Goal: Communication & Community: Answer question/provide support

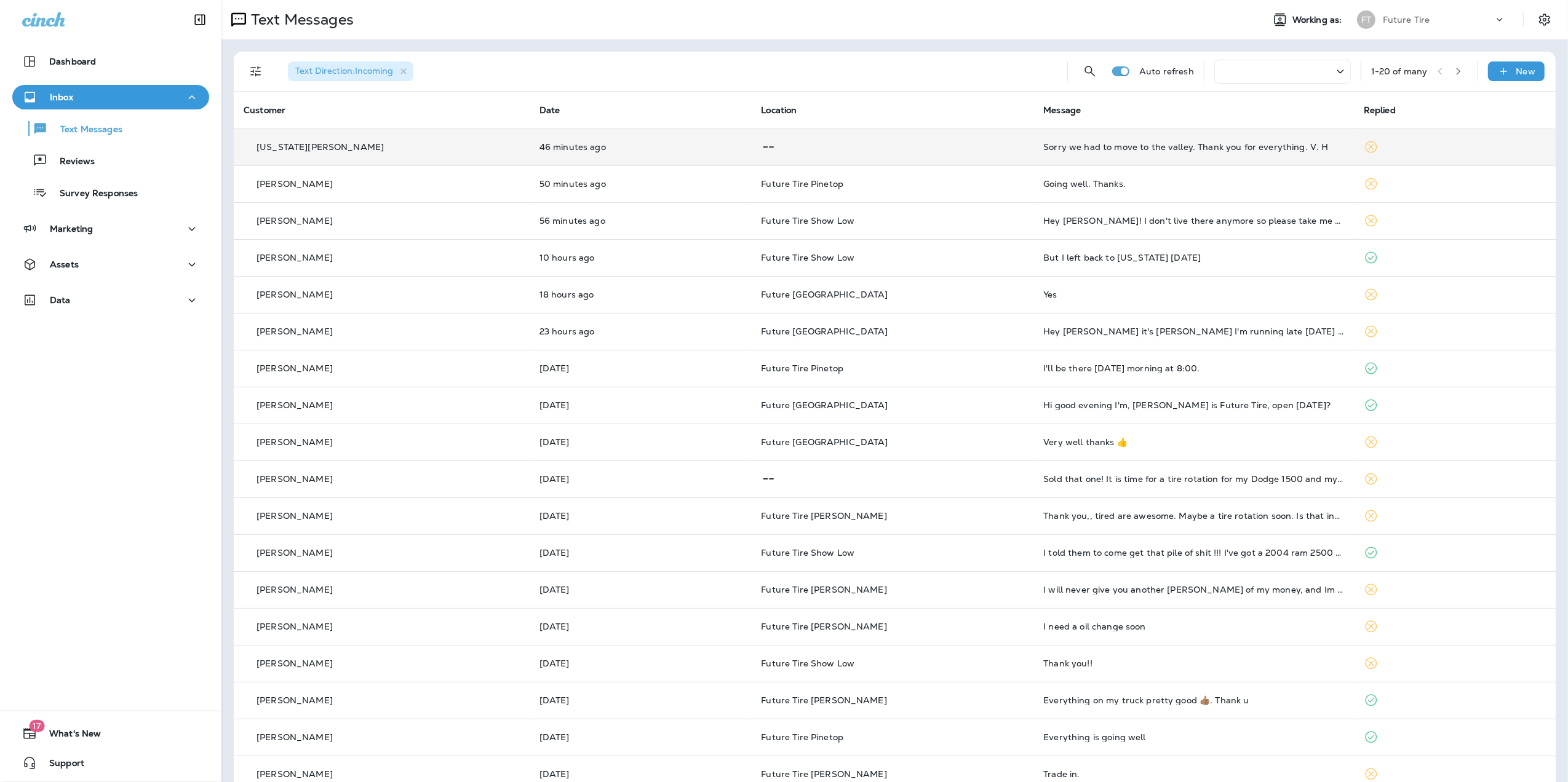
click at [1223, 146] on div "Sorry we had to move to the valley. Thank you for everything. V. H" at bounding box center [1194, 146] width 301 height 10
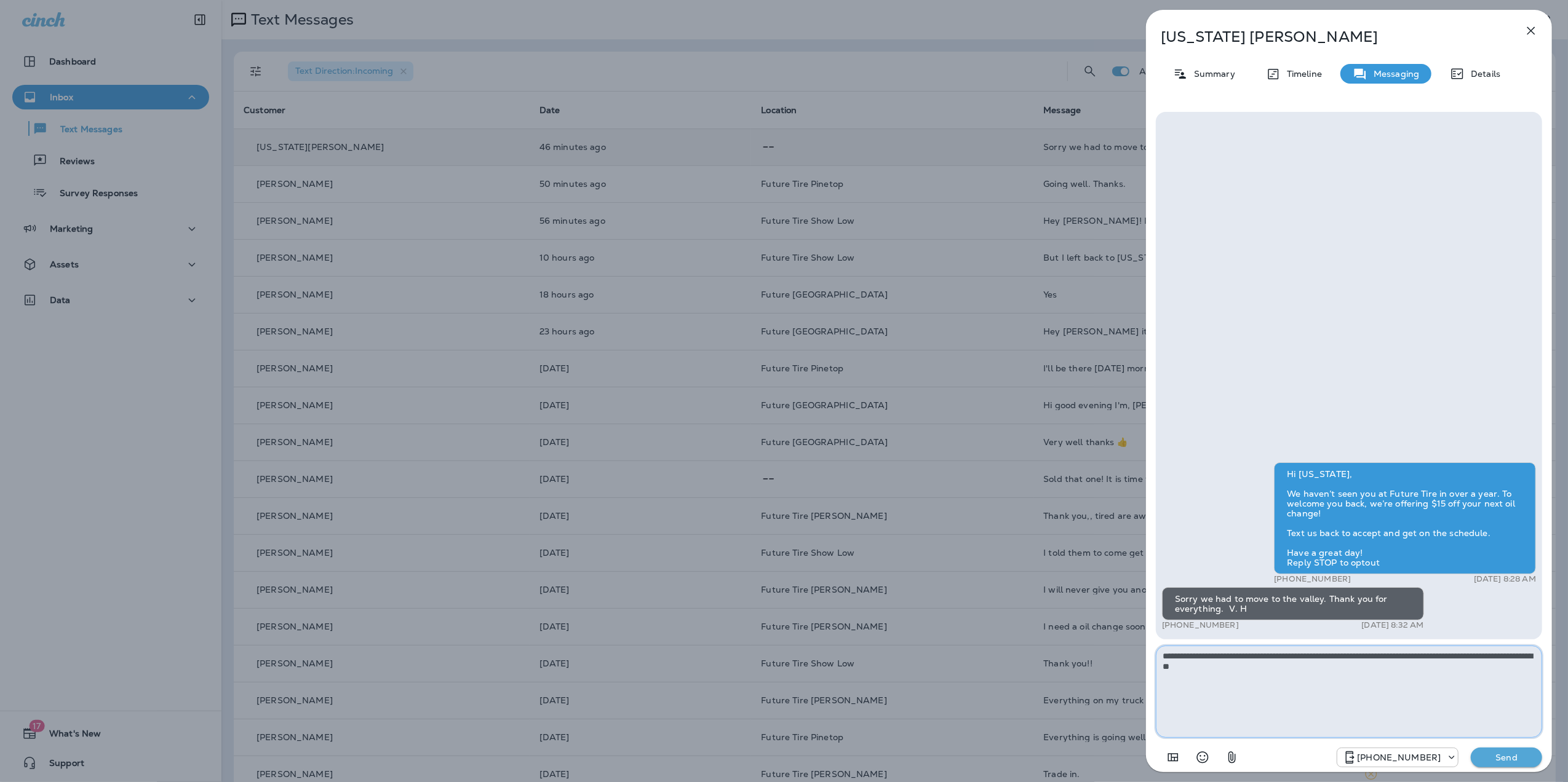
type textarea "**********"
click at [1512, 753] on p "Send" at bounding box center [1506, 757] width 52 height 11
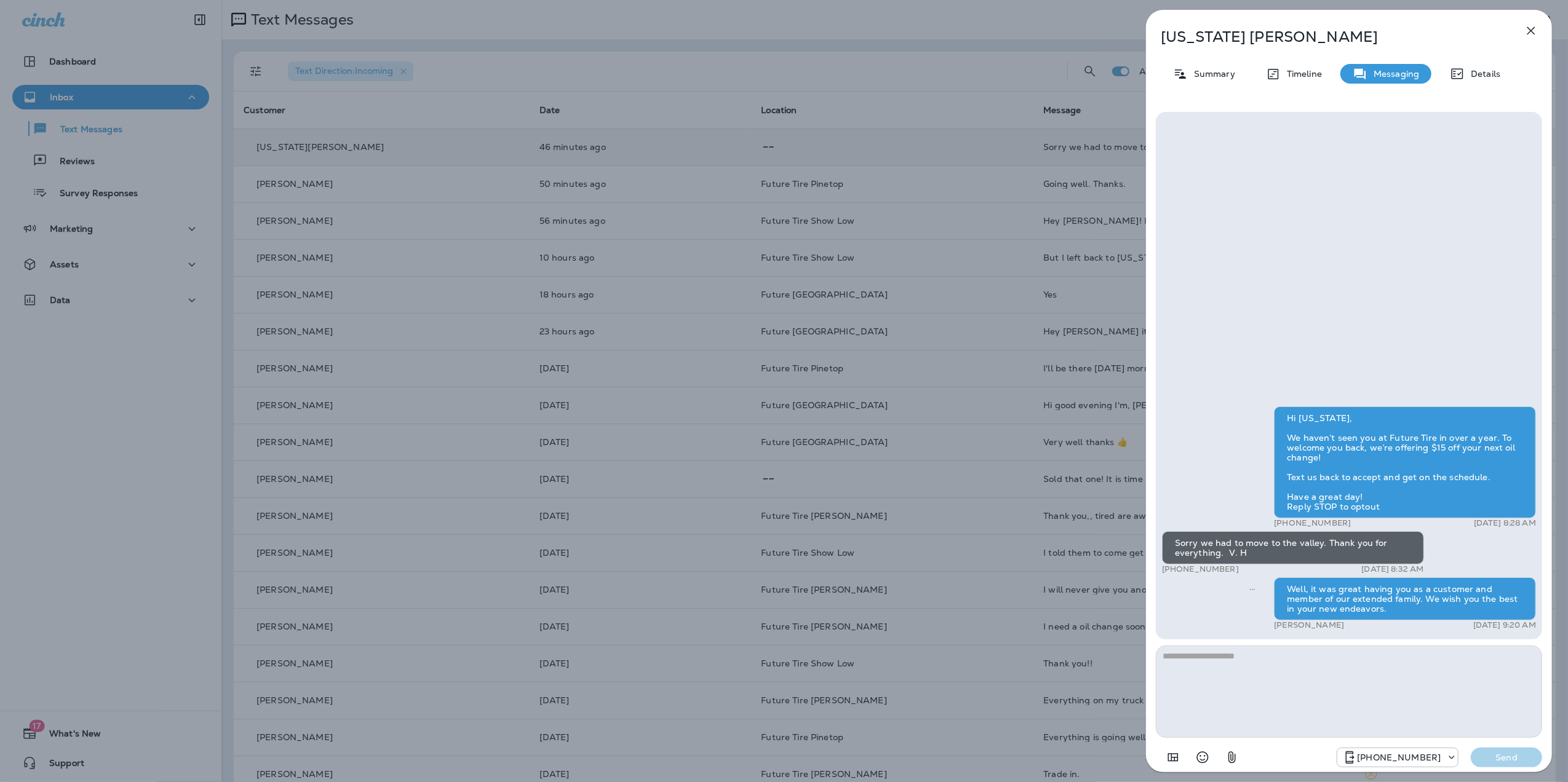
click at [1537, 30] on icon "button" at bounding box center [1531, 30] width 15 height 15
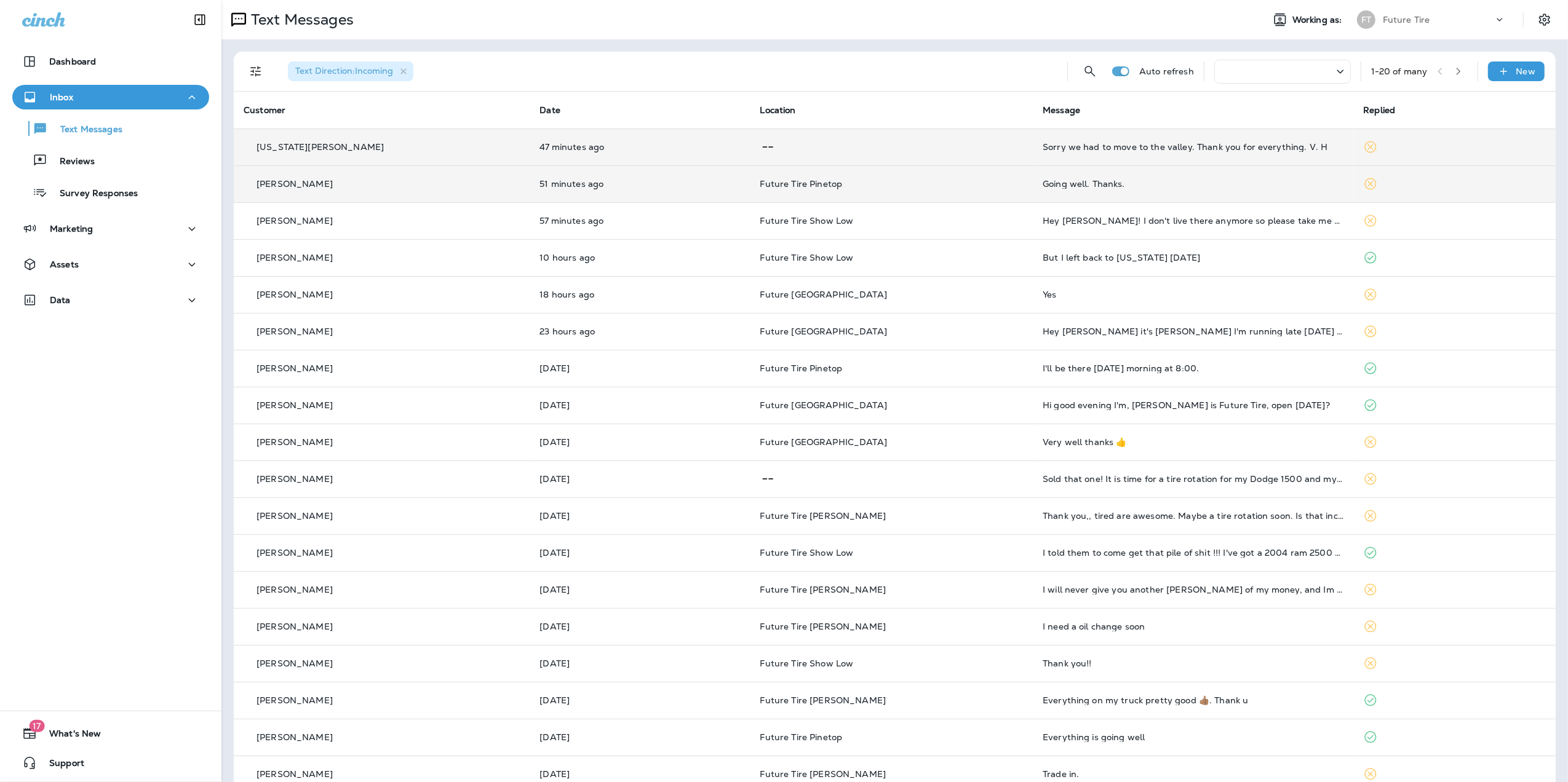
click at [1223, 182] on div "Going well. Thanks." at bounding box center [1193, 183] width 301 height 10
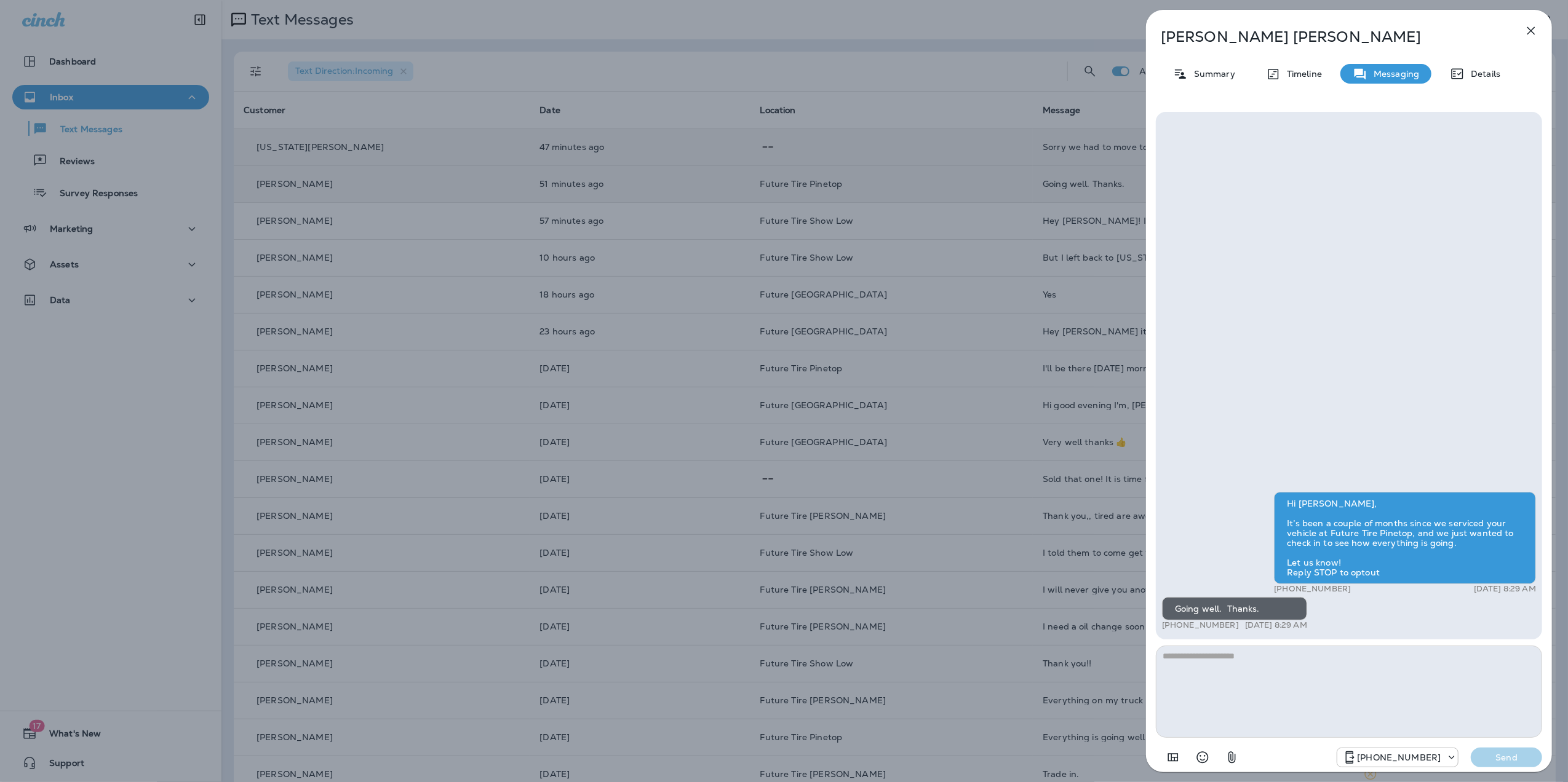
click at [1536, 29] on icon "button" at bounding box center [1531, 30] width 15 height 15
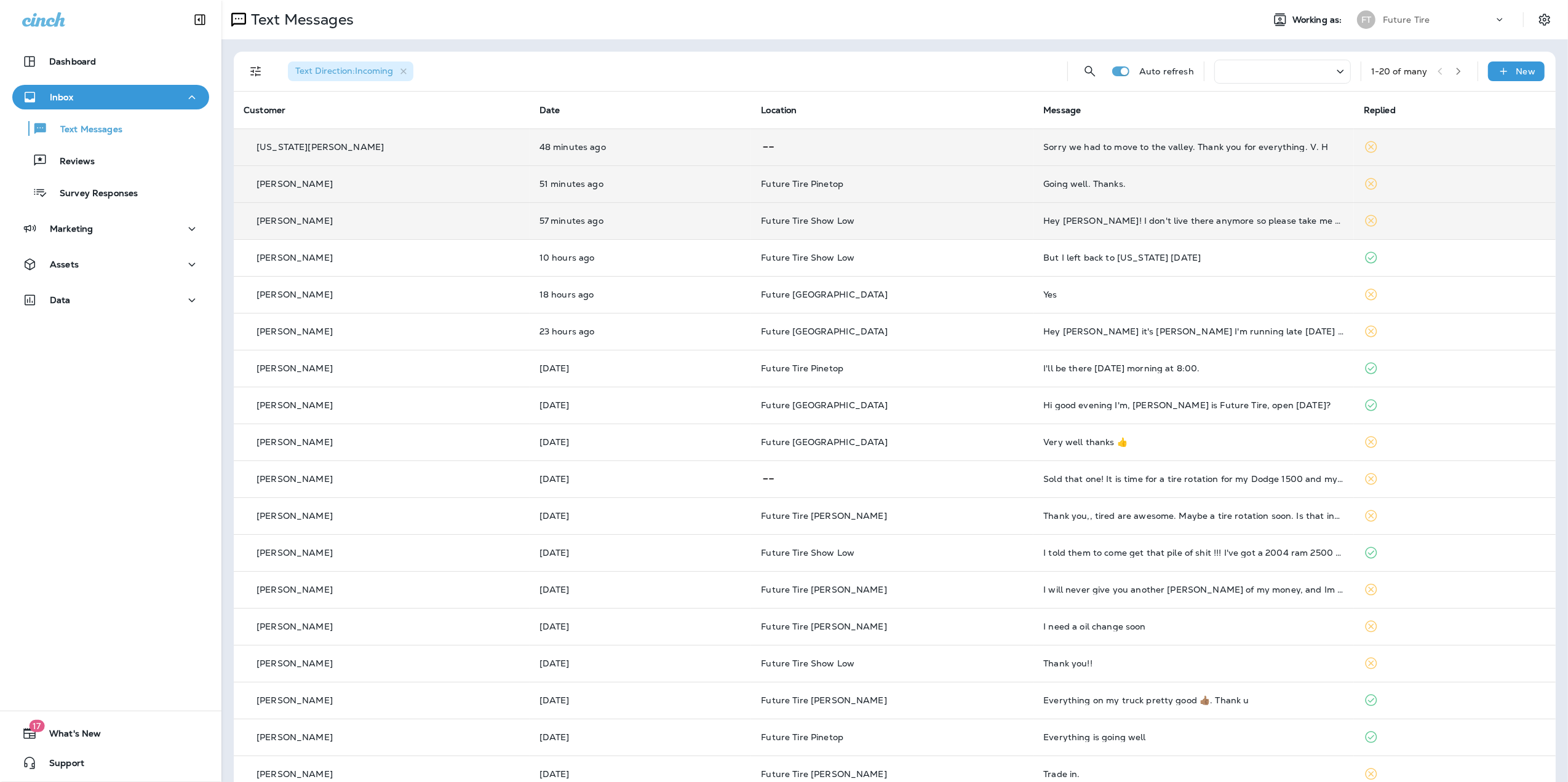
click at [1243, 229] on td "Hey [PERSON_NAME]! I don't live there anymore so please take me off your list. …" at bounding box center [1194, 221] width 321 height 37
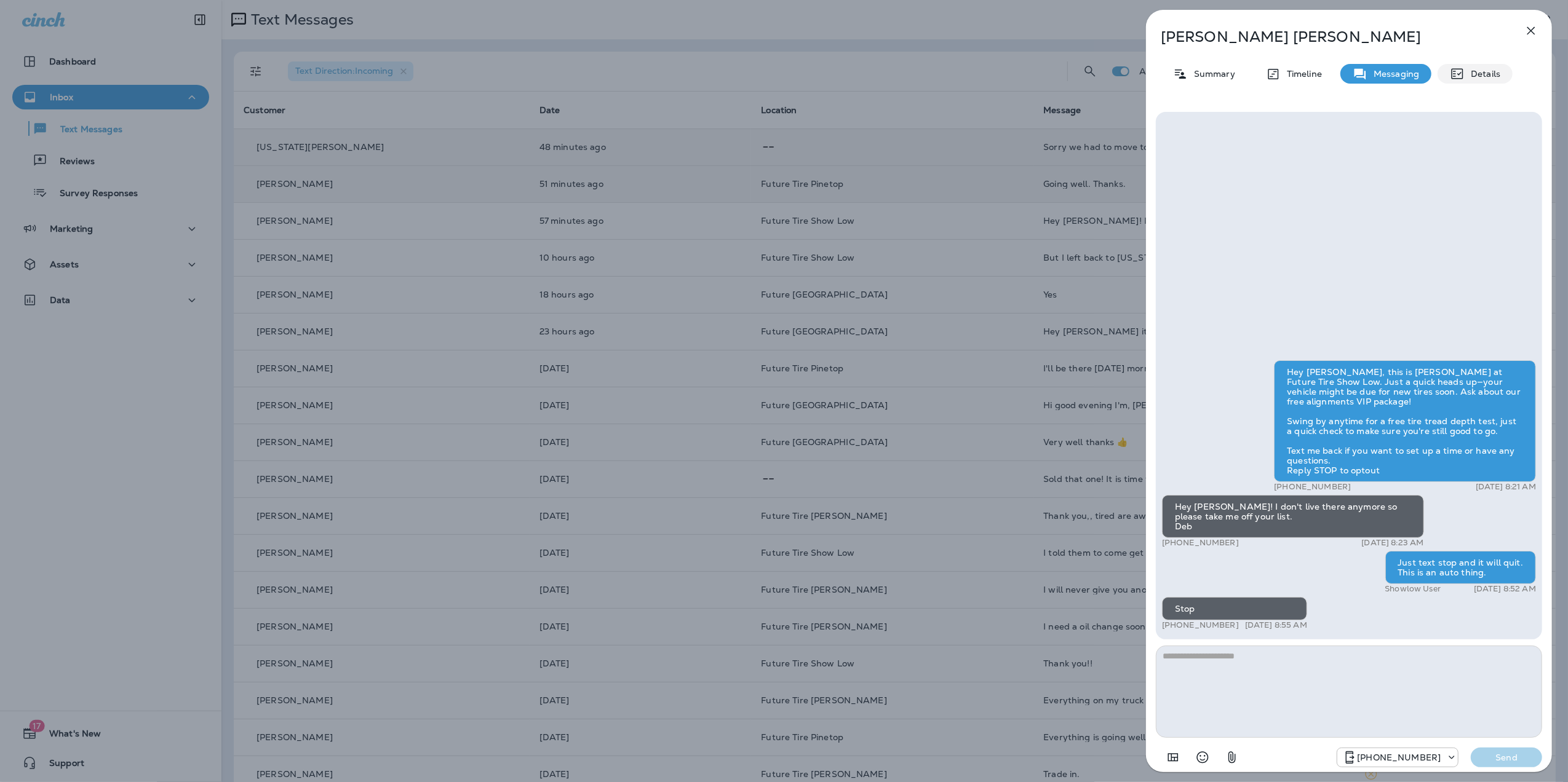
click at [1486, 67] on div "Details" at bounding box center [1475, 74] width 75 height 20
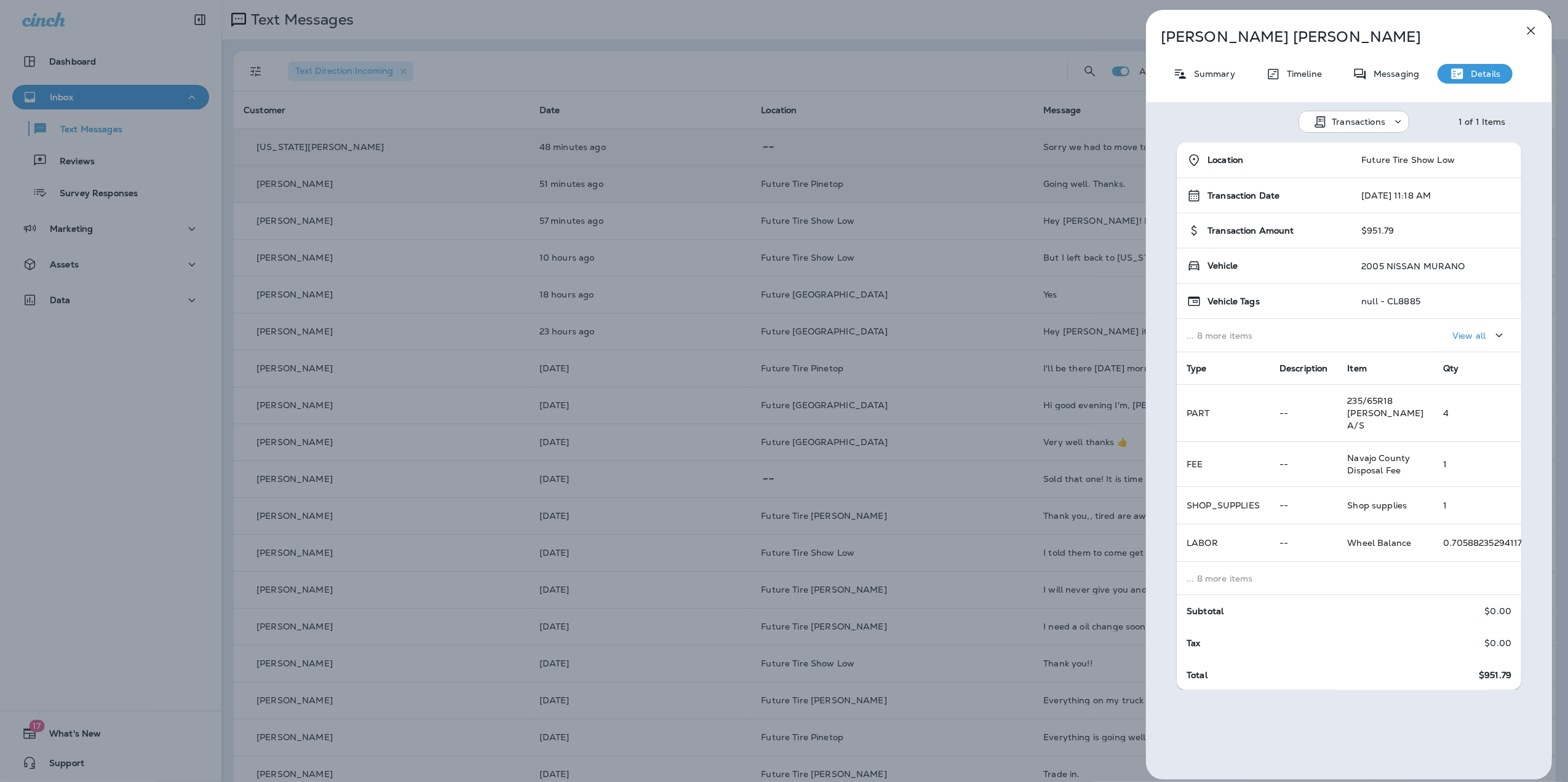
click at [1236, 95] on div "[PERSON_NAME] Summary Timeline Messaging Details Transactions 1 of 1 Items Loca…" at bounding box center [1349, 394] width 406 height 770
click at [1536, 32] on icon "button" at bounding box center [1531, 30] width 15 height 15
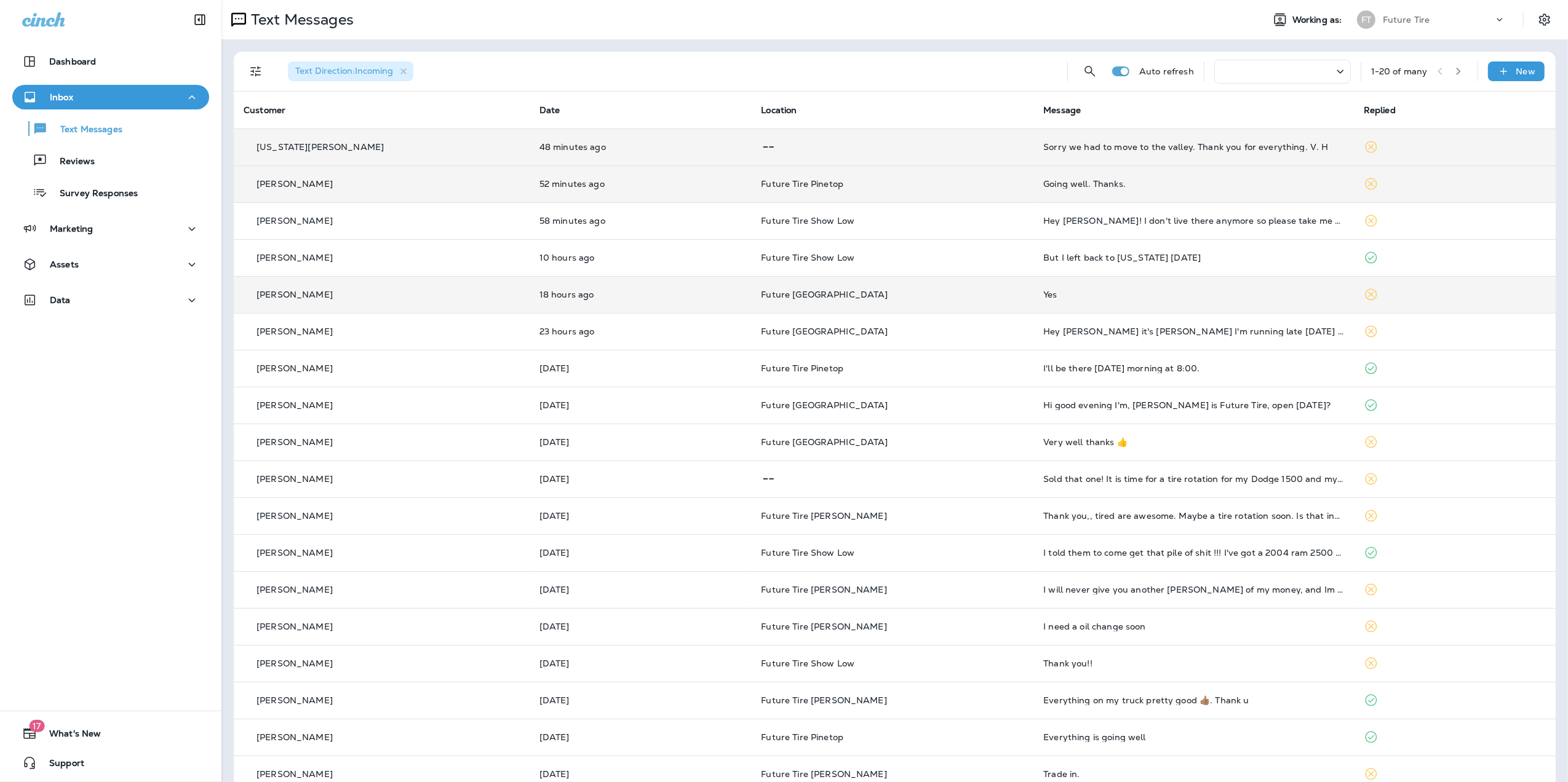
click at [1201, 288] on td "Yes" at bounding box center [1194, 294] width 321 height 37
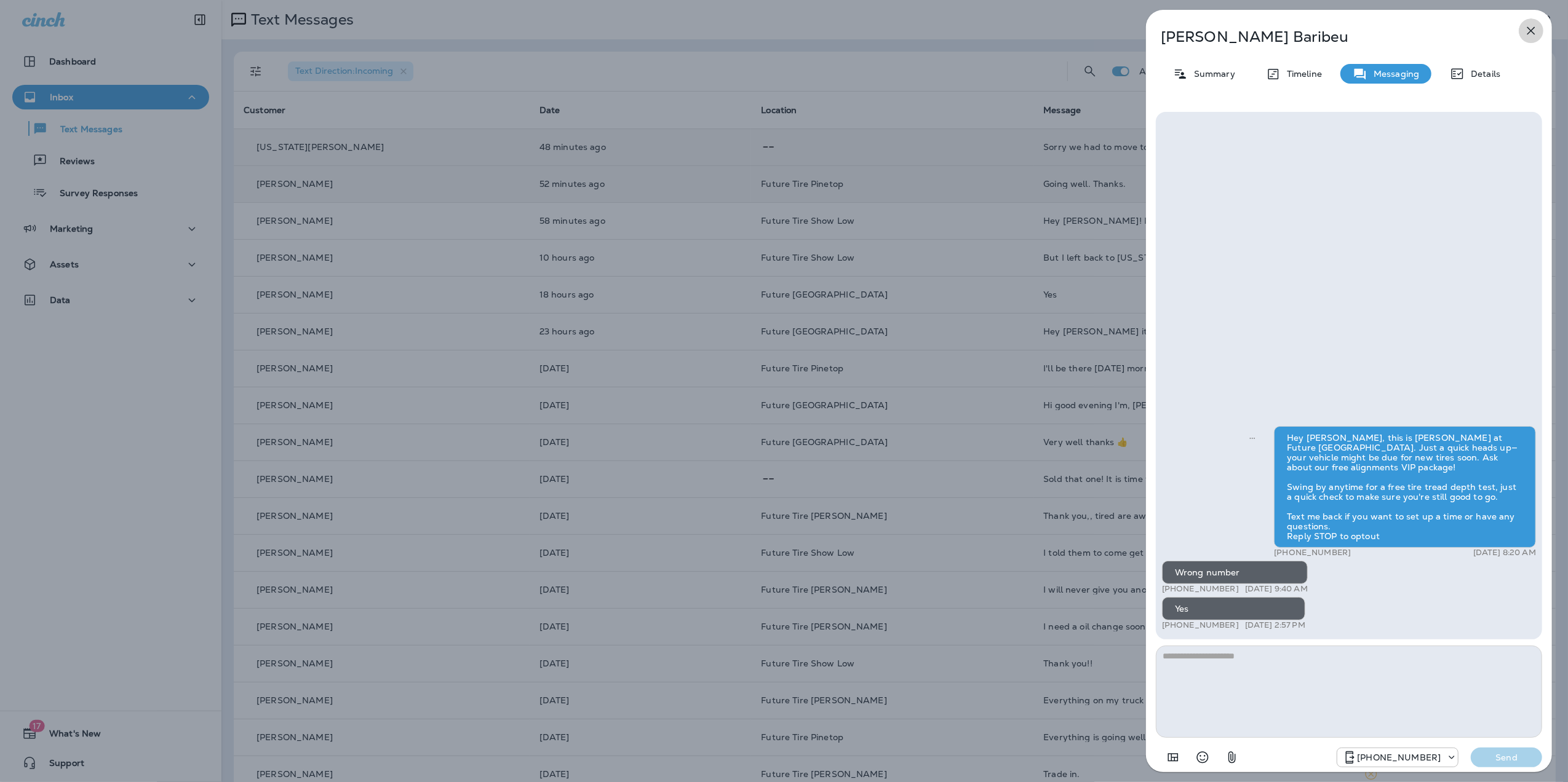
click at [1533, 29] on icon "button" at bounding box center [1532, 31] width 8 height 8
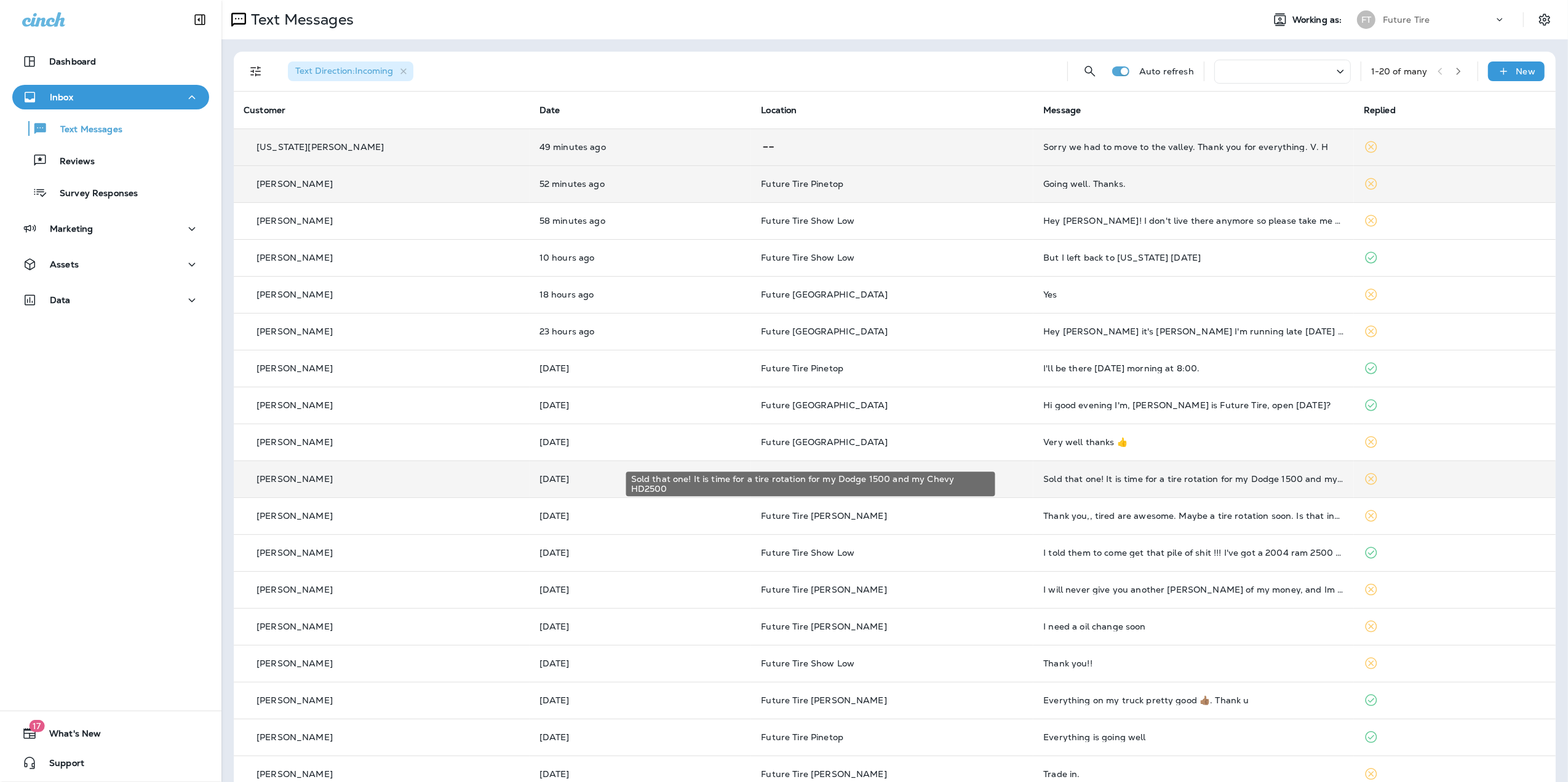
click at [1236, 478] on div "Sold that one! It is time for a tire rotation for my Dodge 1500 and my Chevy HD…" at bounding box center [1194, 478] width 301 height 10
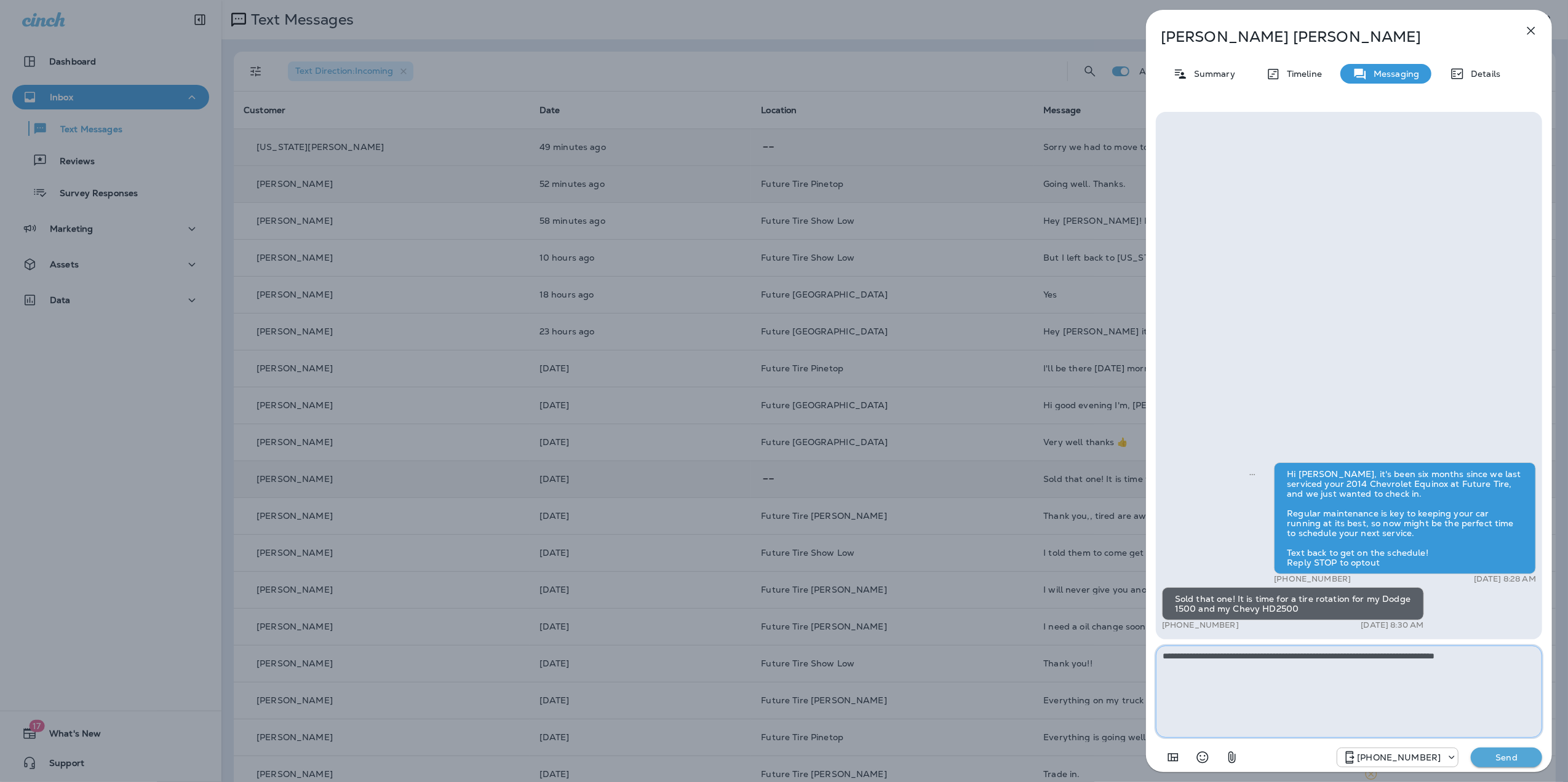
type textarea "**********"
click at [1521, 758] on p "Send" at bounding box center [1506, 757] width 52 height 11
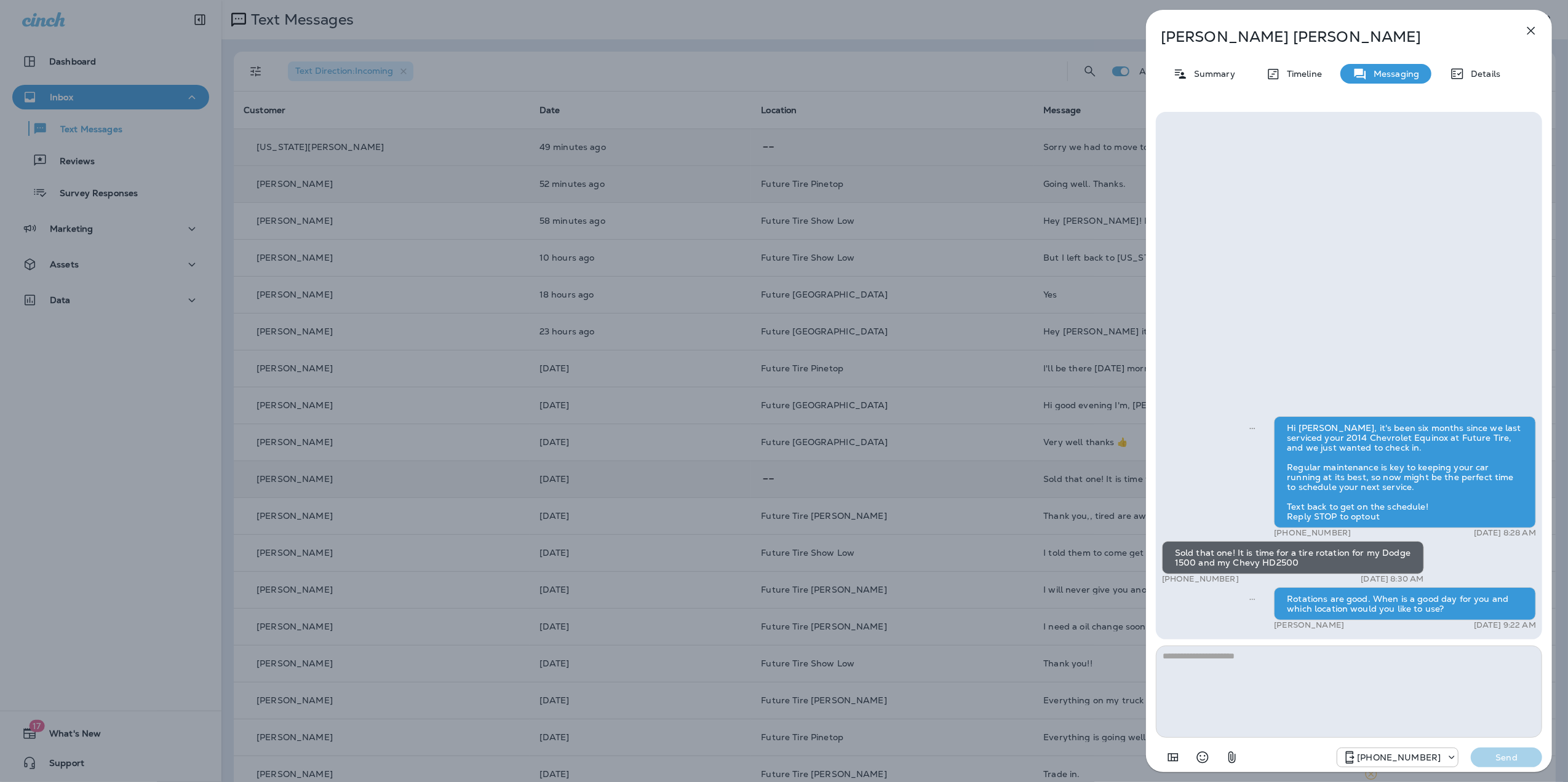
click at [1537, 30] on icon "button" at bounding box center [1531, 30] width 15 height 15
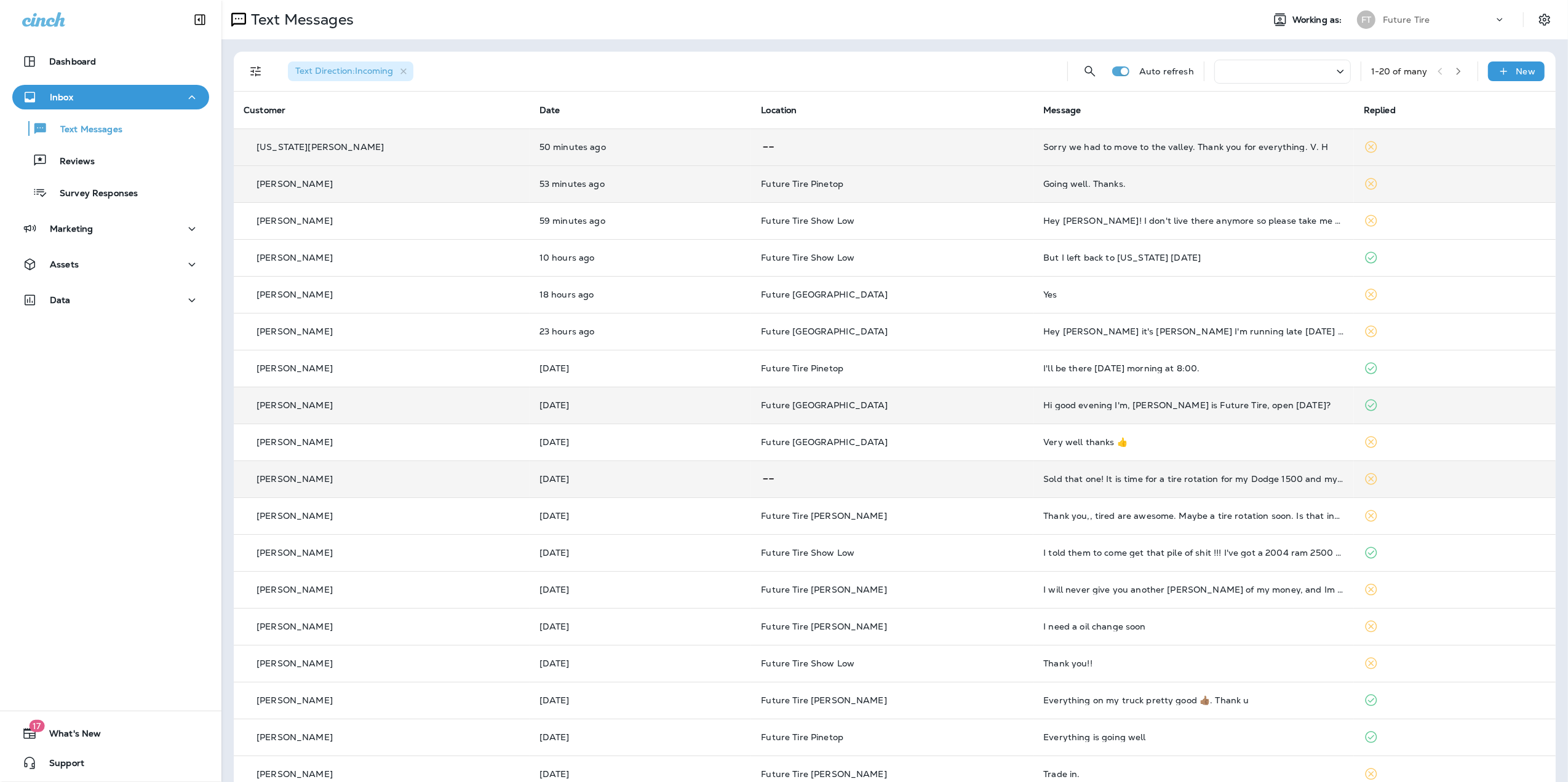
click at [1292, 401] on div "Hi good evening I'm, [PERSON_NAME] is Future Tire, open [DATE]?" at bounding box center [1194, 405] width 301 height 10
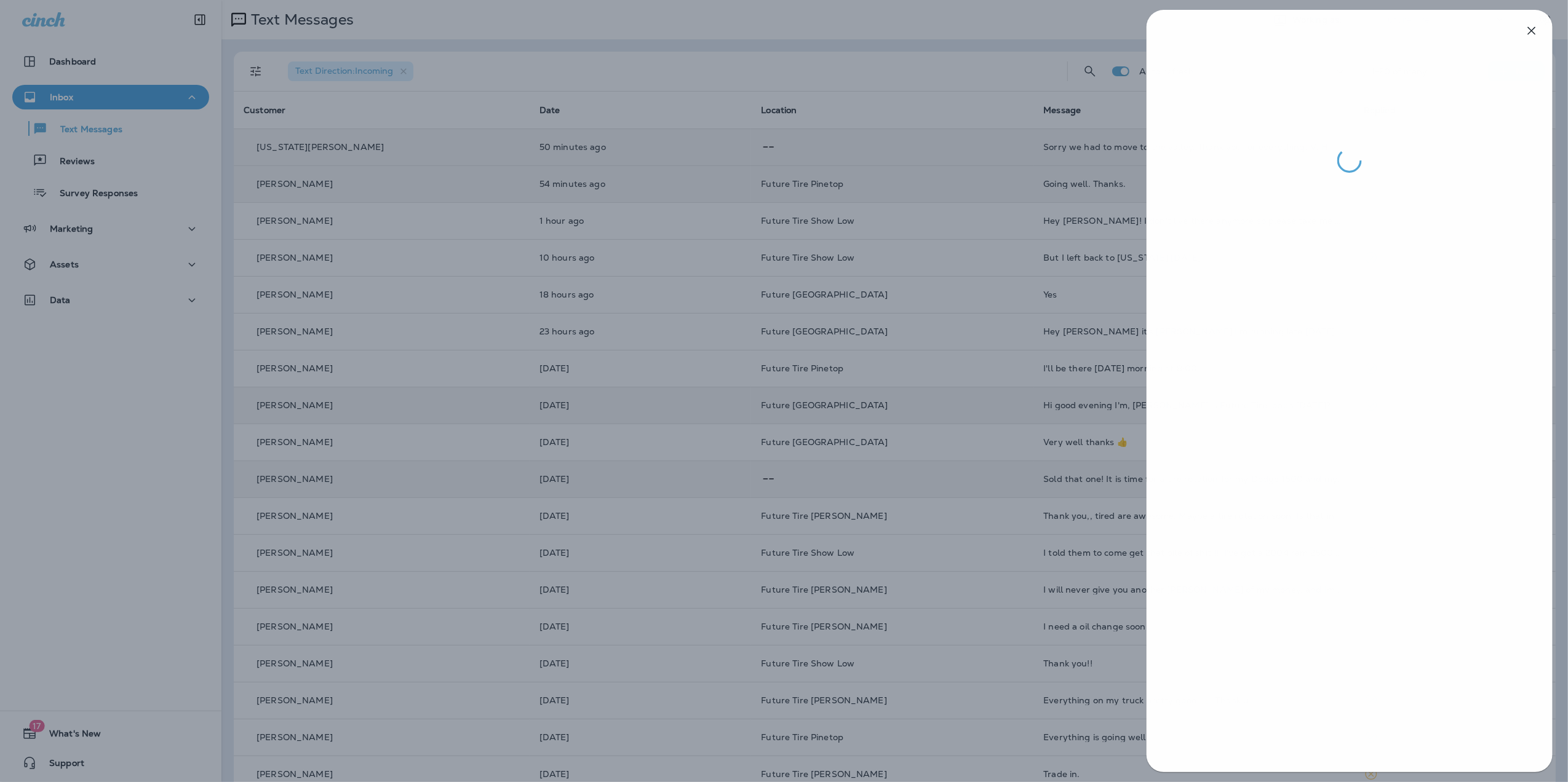
click at [916, 18] on div at bounding box center [785, 391] width 1568 height 782
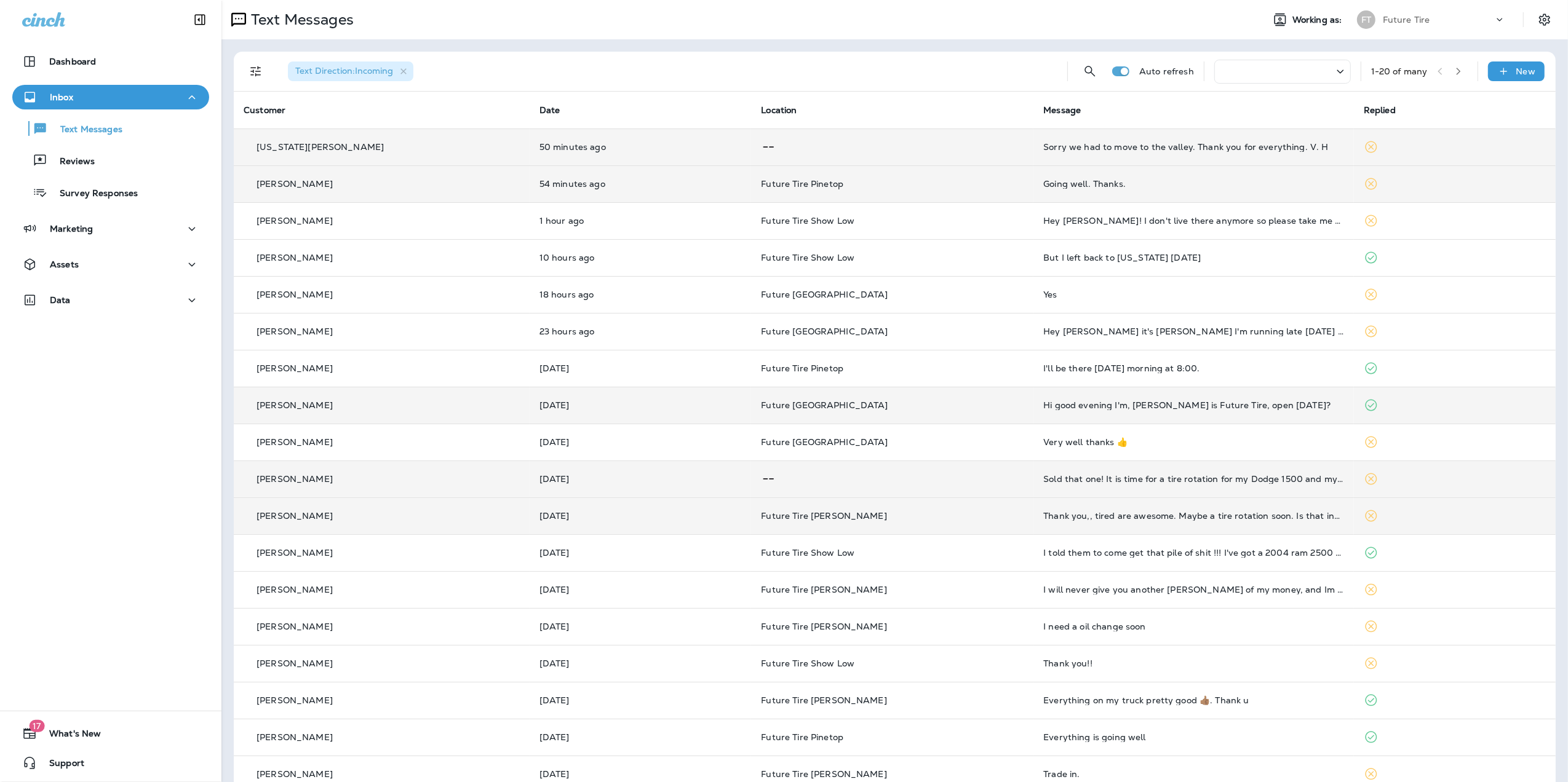
click at [1197, 503] on td "Thank you,, tired are awesome. Maybe a tire rotation soon. Is that included in …" at bounding box center [1194, 516] width 321 height 37
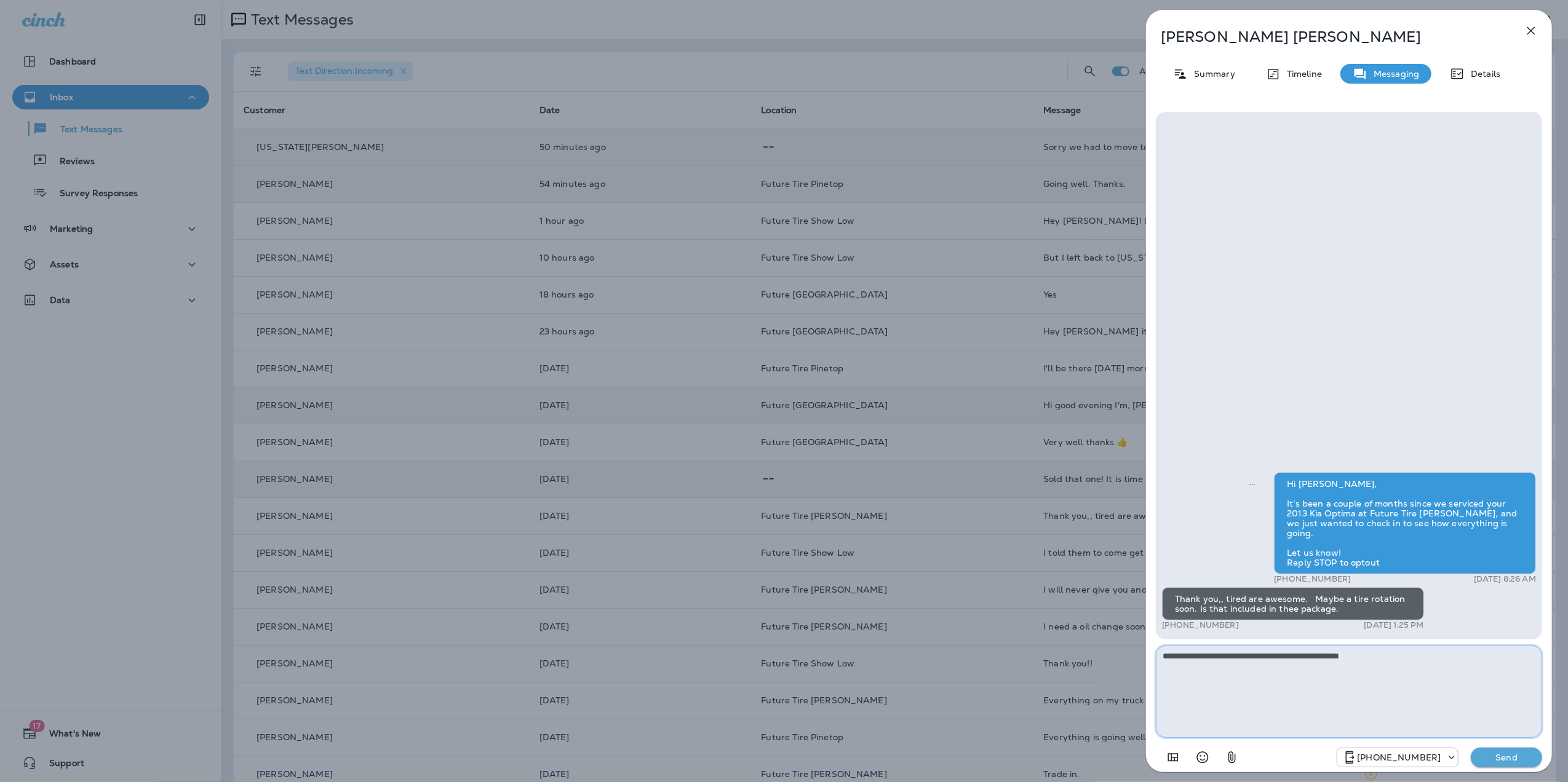
click at [1381, 658] on textarea "**********" at bounding box center [1349, 692] width 386 height 92
drag, startPoint x: 1411, startPoint y: 655, endPoint x: 1424, endPoint y: 687, distance: 34.5
click at [1424, 687] on textarea "**********" at bounding box center [1349, 692] width 386 height 92
type textarea "**********"
click at [1514, 760] on p "Send" at bounding box center [1506, 757] width 52 height 11
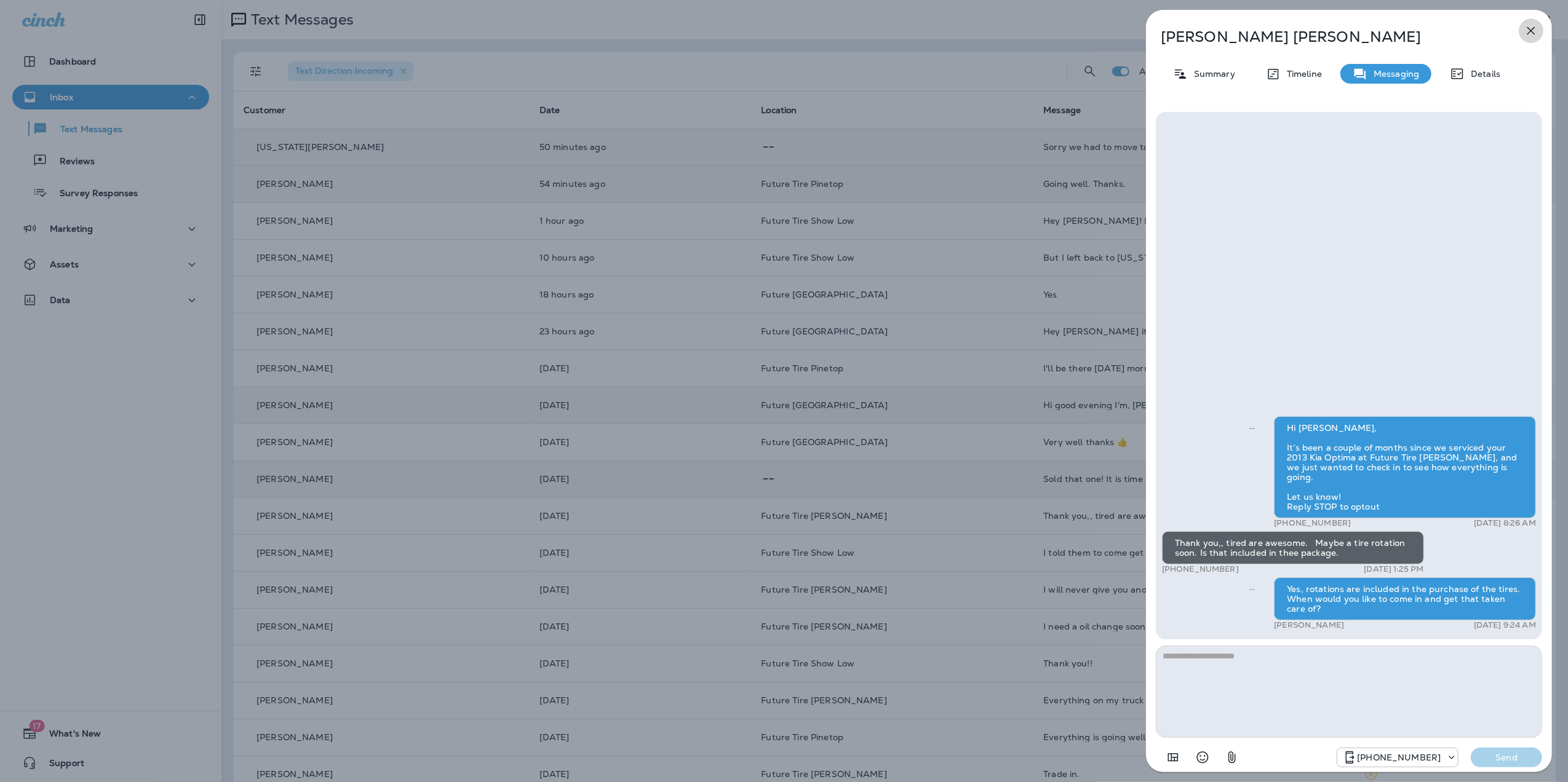
click at [1531, 31] on icon "button" at bounding box center [1532, 31] width 8 height 8
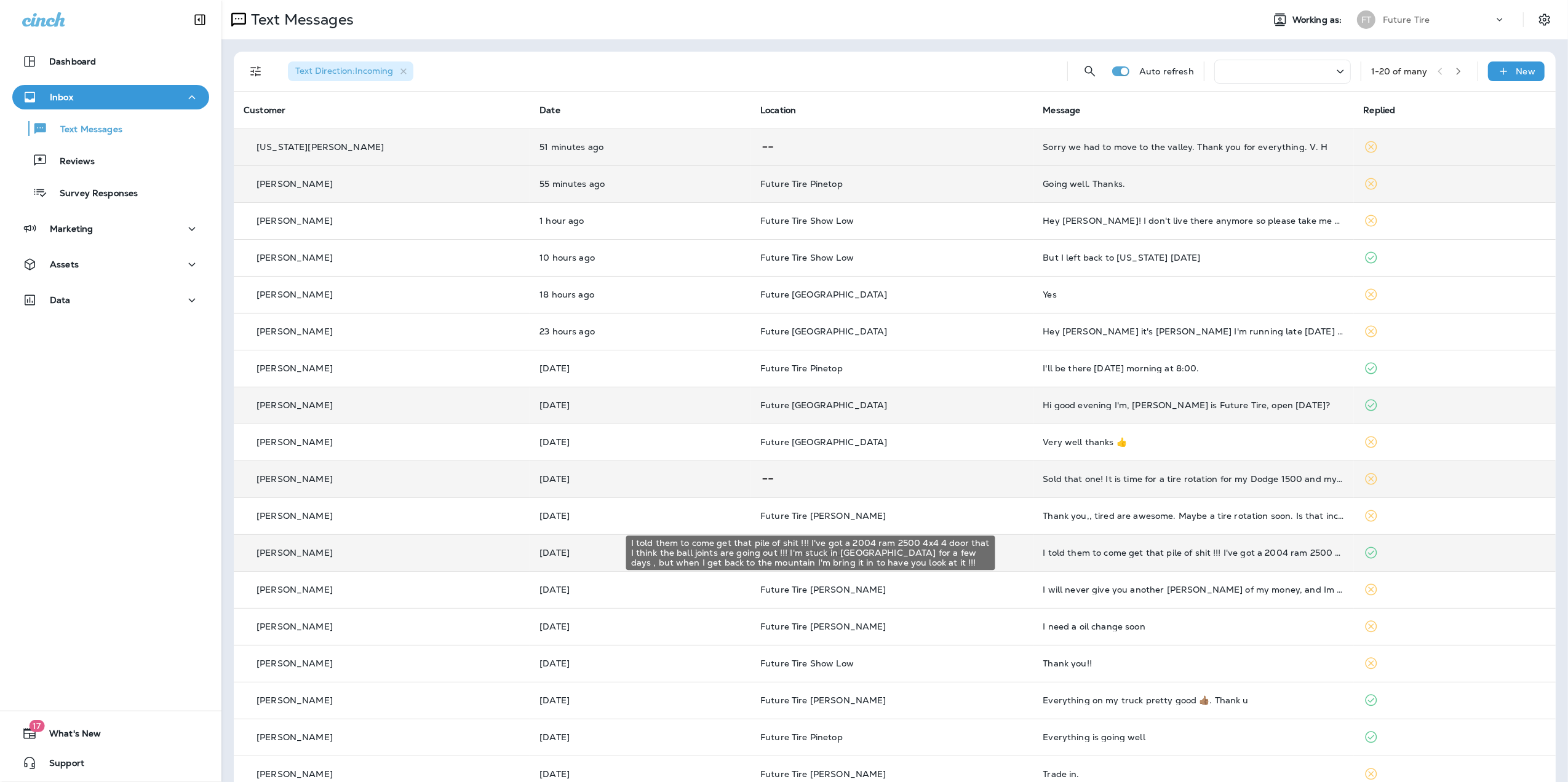
click at [1214, 554] on div "I told them to come get that pile of shit !!! I've got a 2004 ram 2500 4x4 4 do…" at bounding box center [1194, 552] width 301 height 10
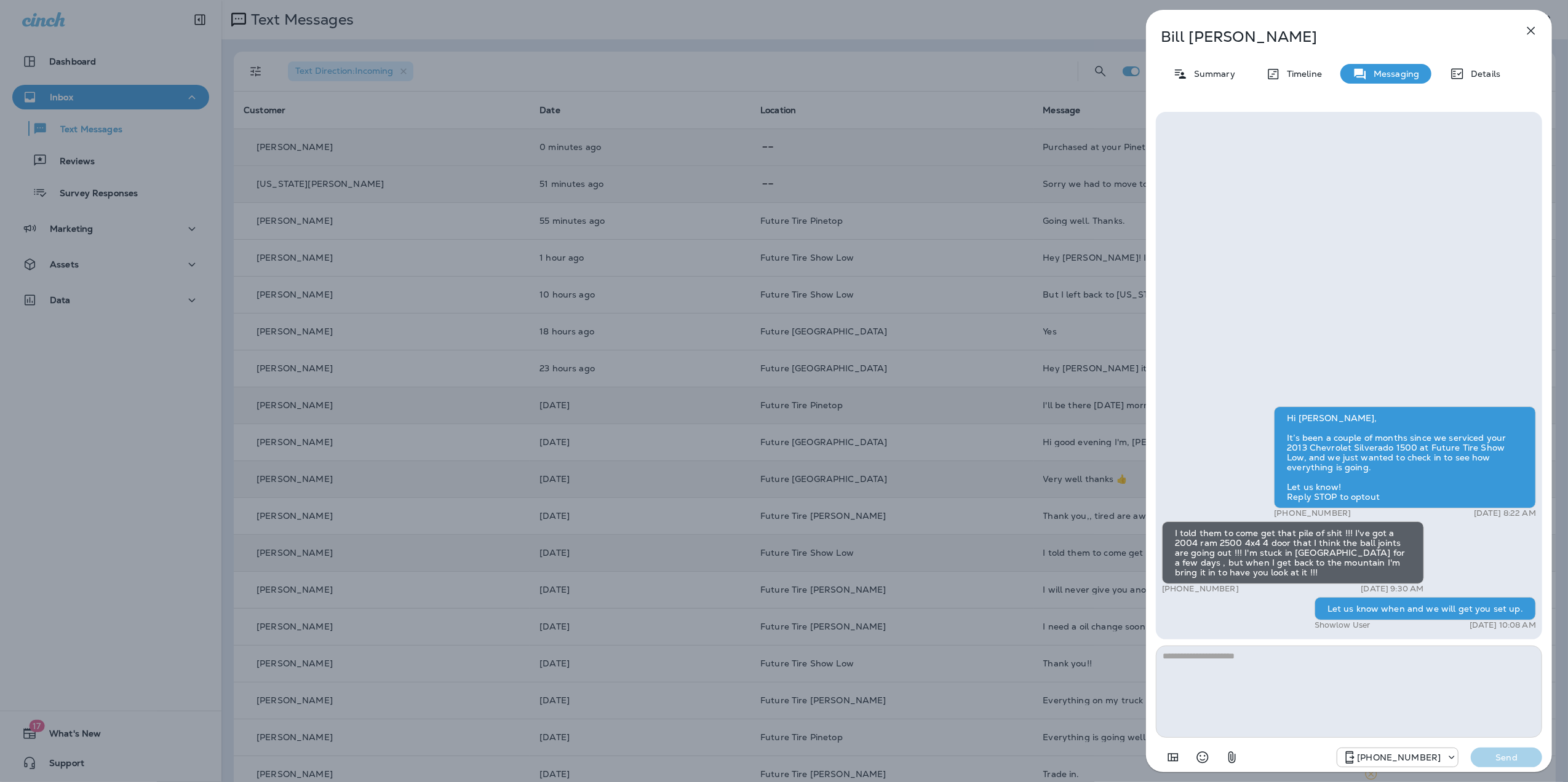
click at [1529, 29] on icon "button" at bounding box center [1531, 30] width 15 height 15
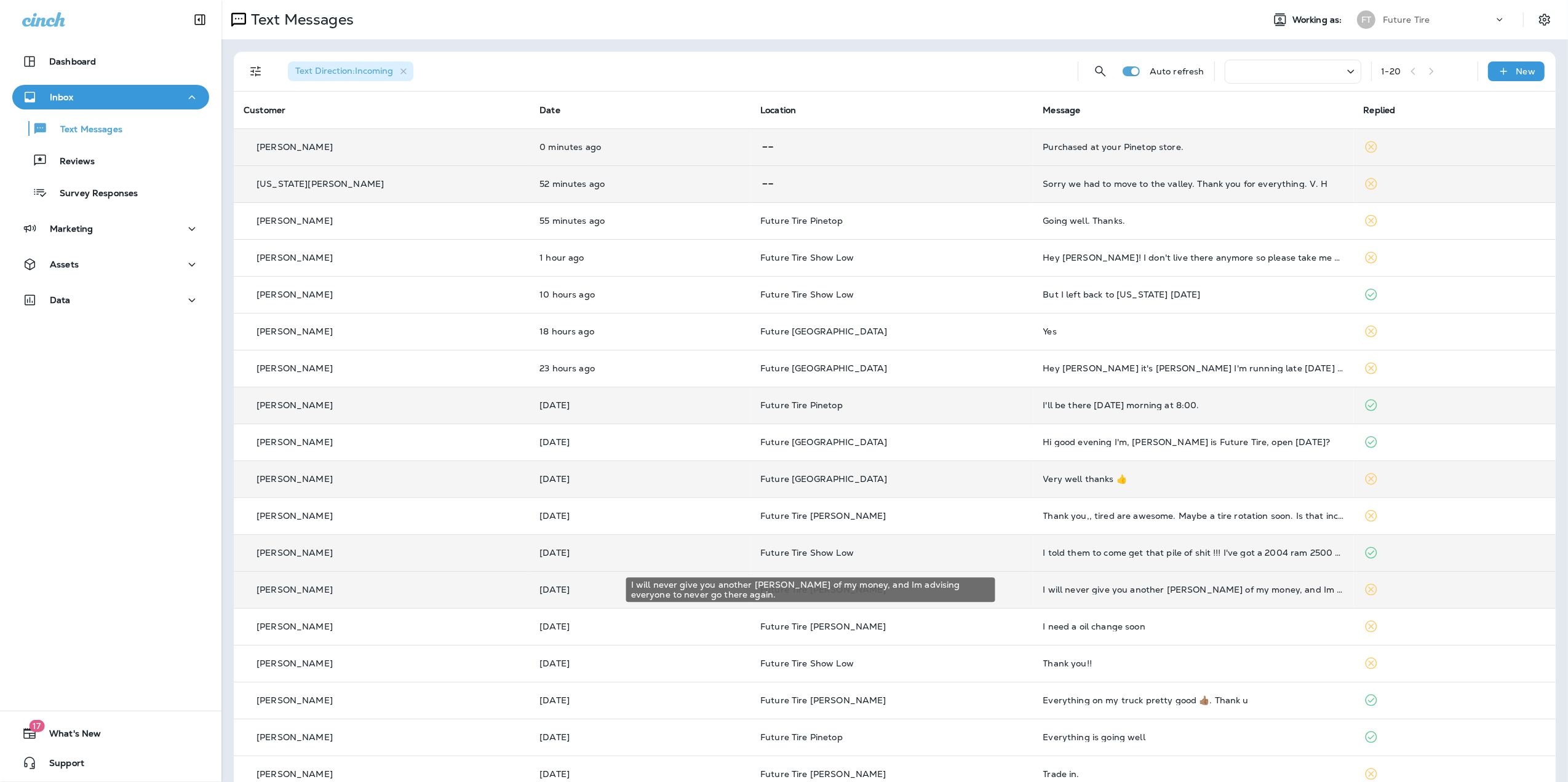
click at [1142, 592] on div "I will never give you another [PERSON_NAME] of my money, and Im advising everyo…" at bounding box center [1194, 589] width 301 height 10
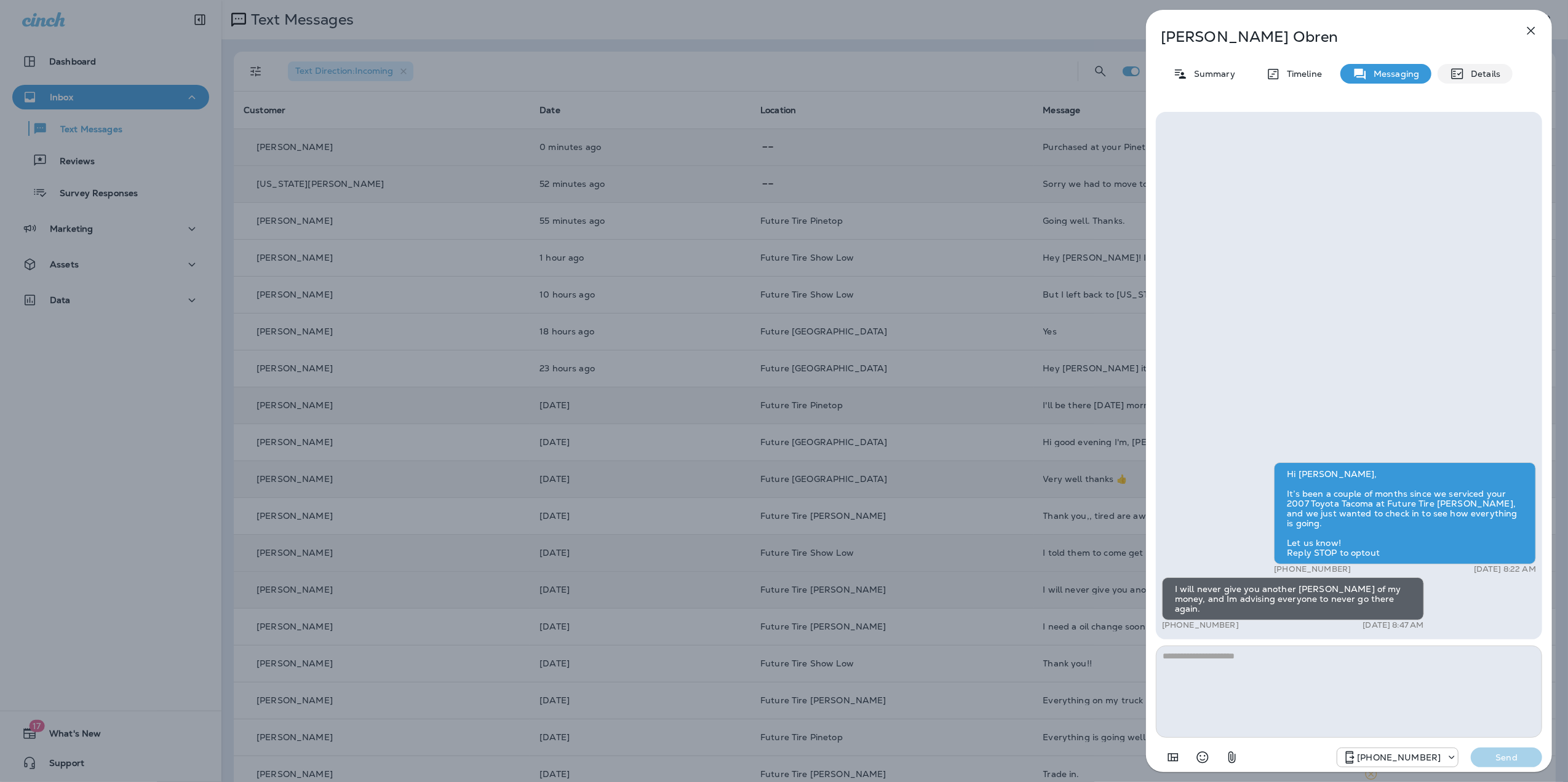
click at [1482, 74] on p "Details" at bounding box center [1482, 73] width 35 height 10
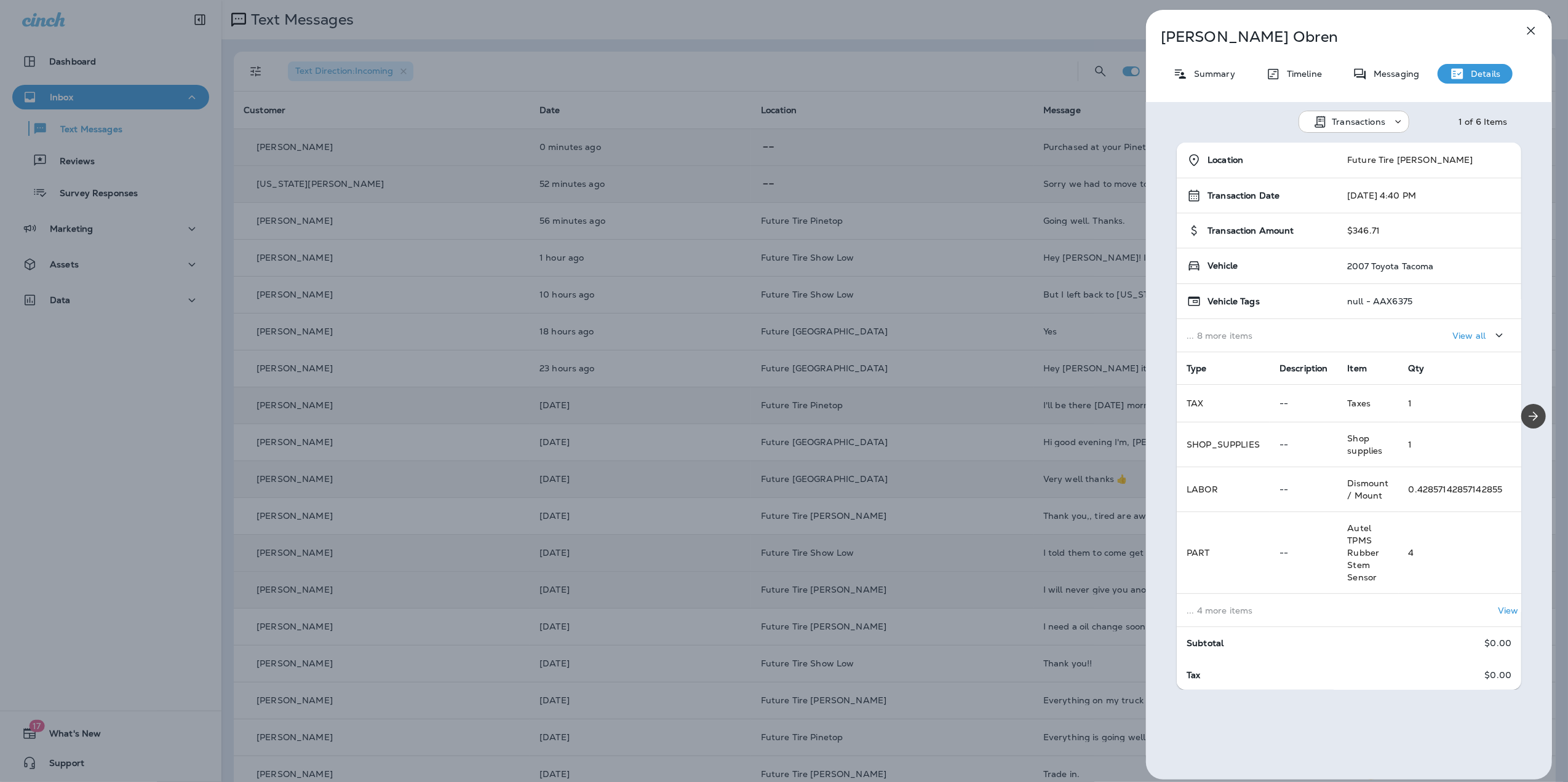
click at [1452, 334] on p "View all" at bounding box center [1469, 335] width 33 height 10
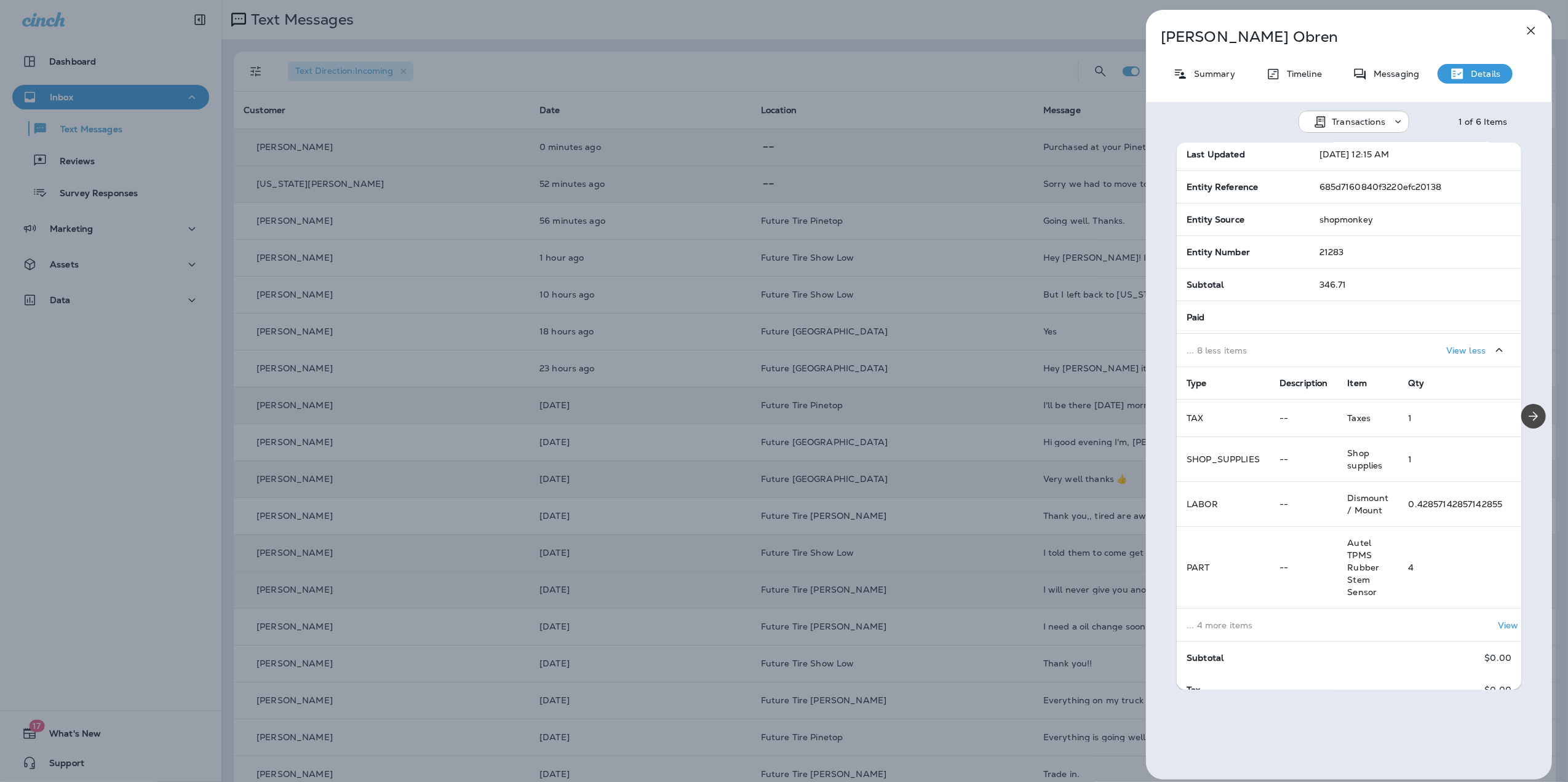
scroll to position [306, 0]
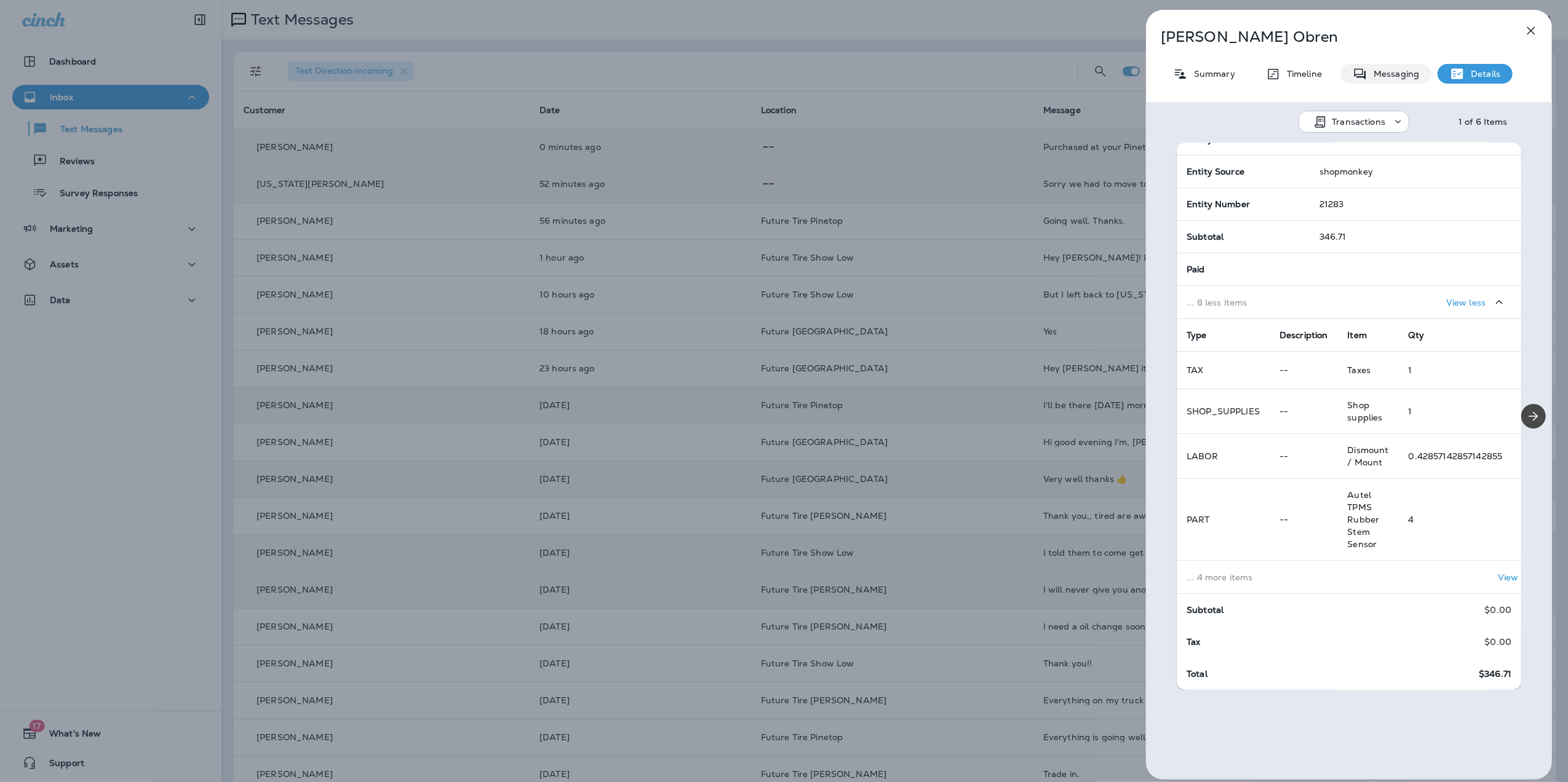
click at [1391, 72] on p "Messaging" at bounding box center [1393, 73] width 52 height 10
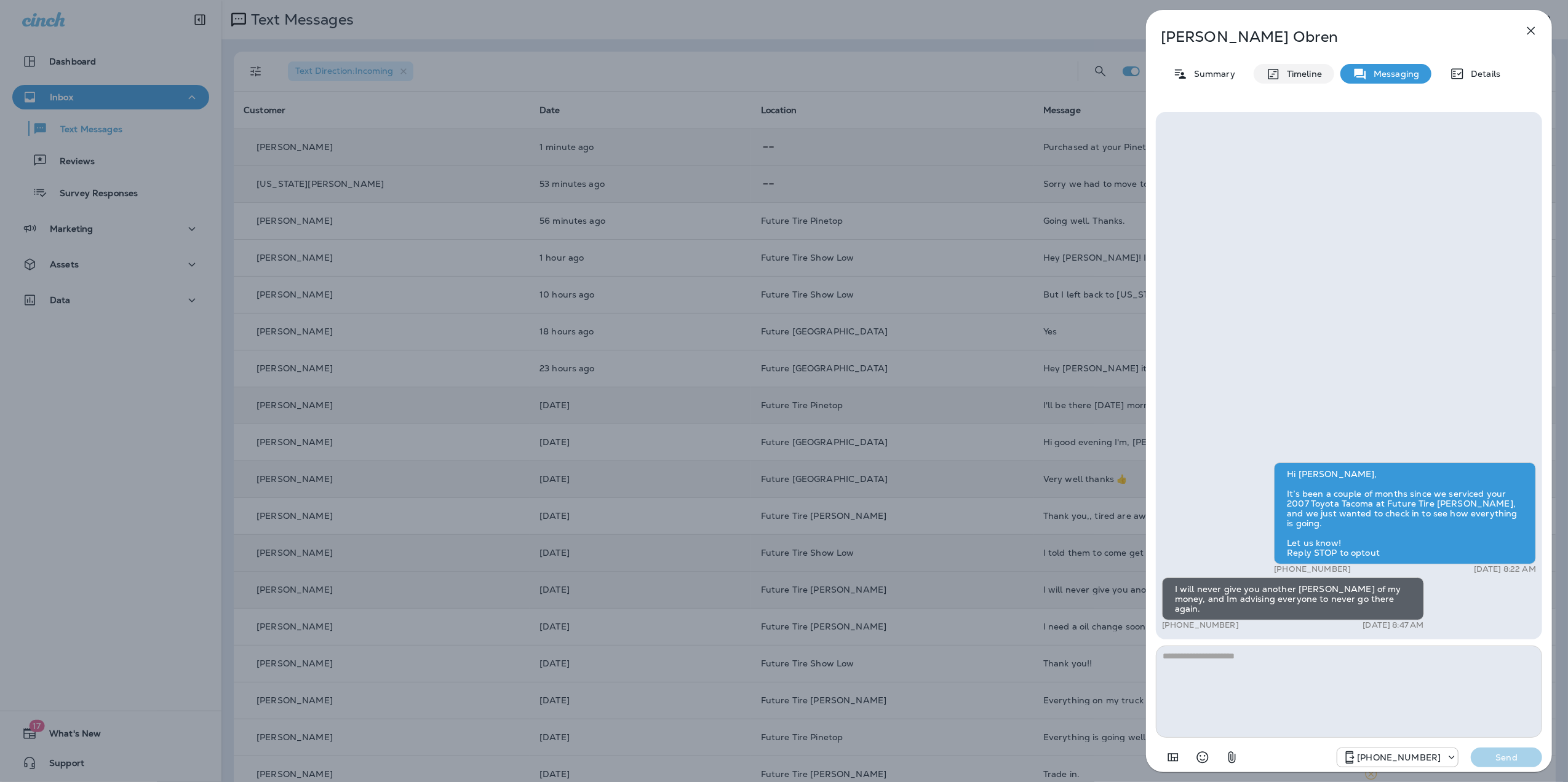
click at [1312, 72] on p "Timeline" at bounding box center [1301, 73] width 41 height 10
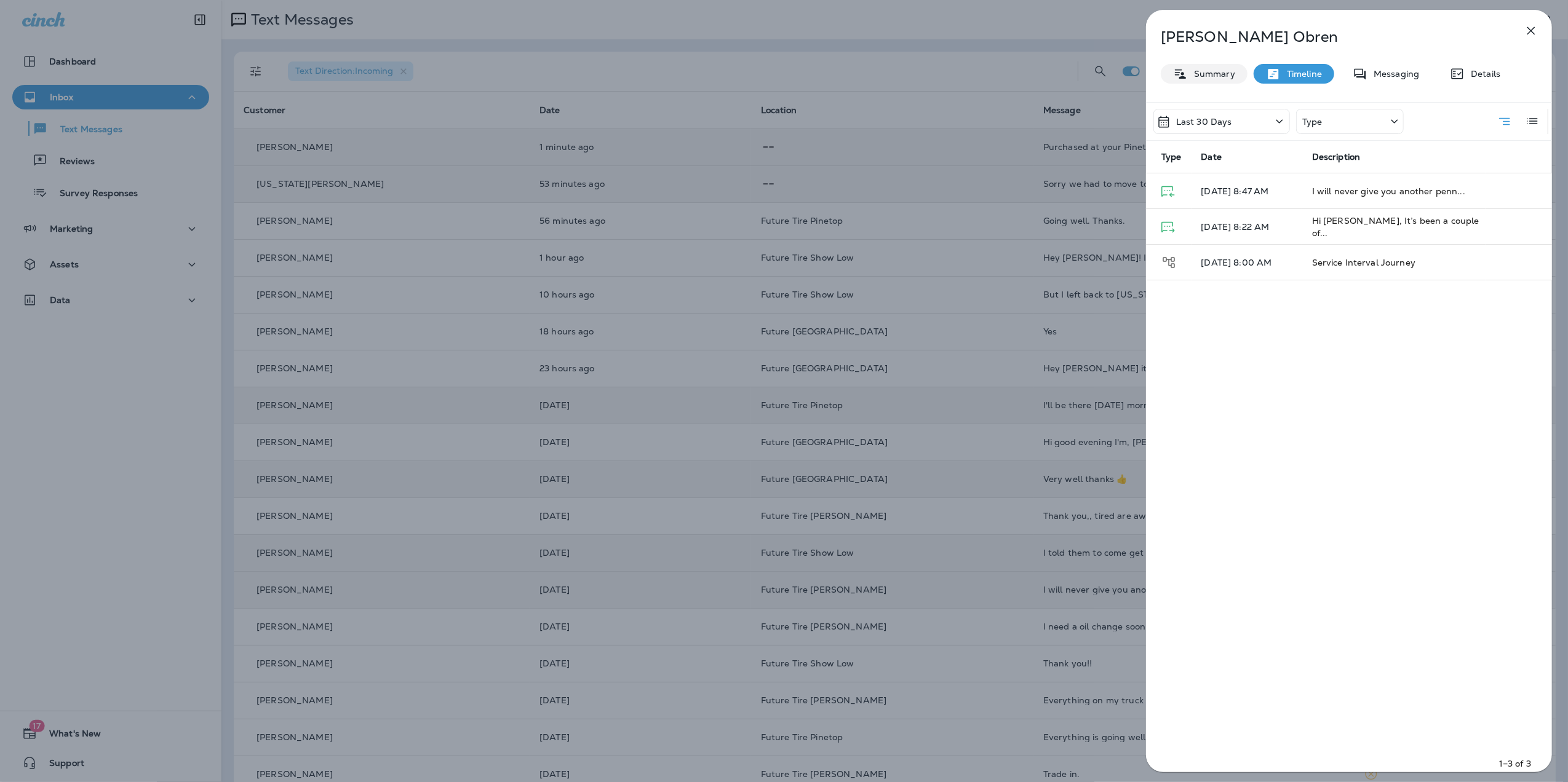
click at [1209, 69] on p "Summary" at bounding box center [1211, 73] width 47 height 10
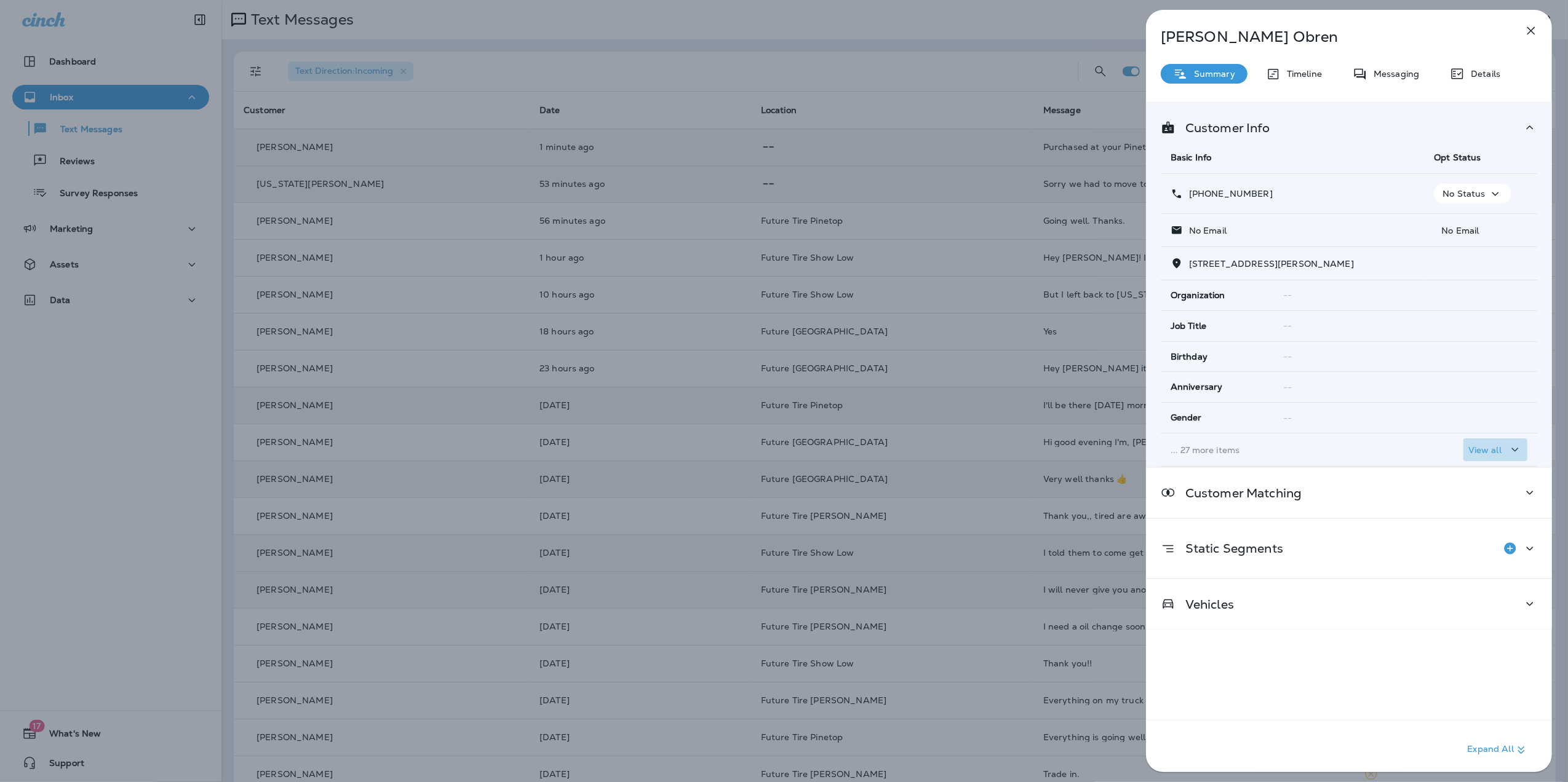
click at [1486, 450] on p "View all" at bounding box center [1485, 450] width 33 height 10
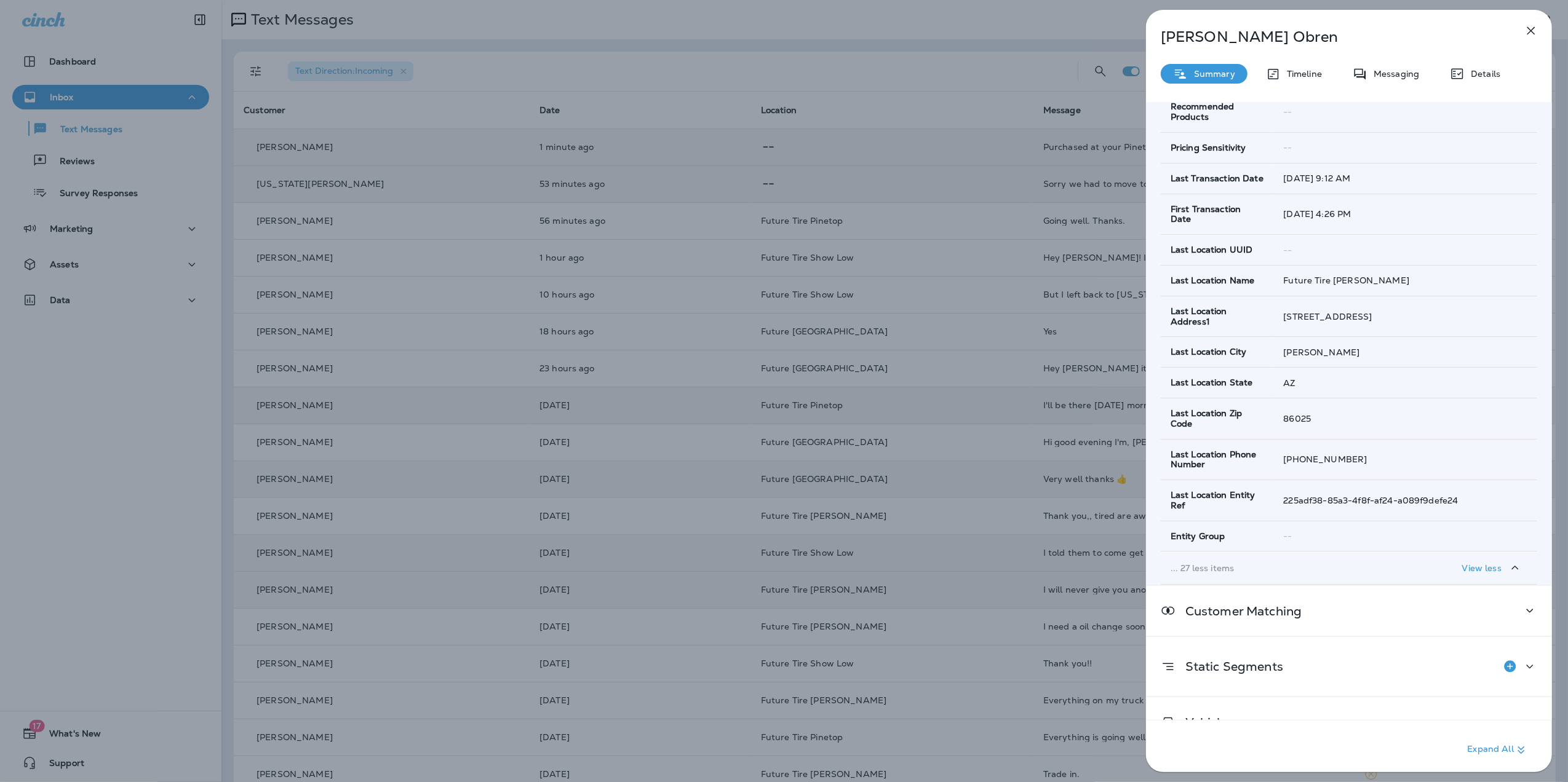
scroll to position [848, 0]
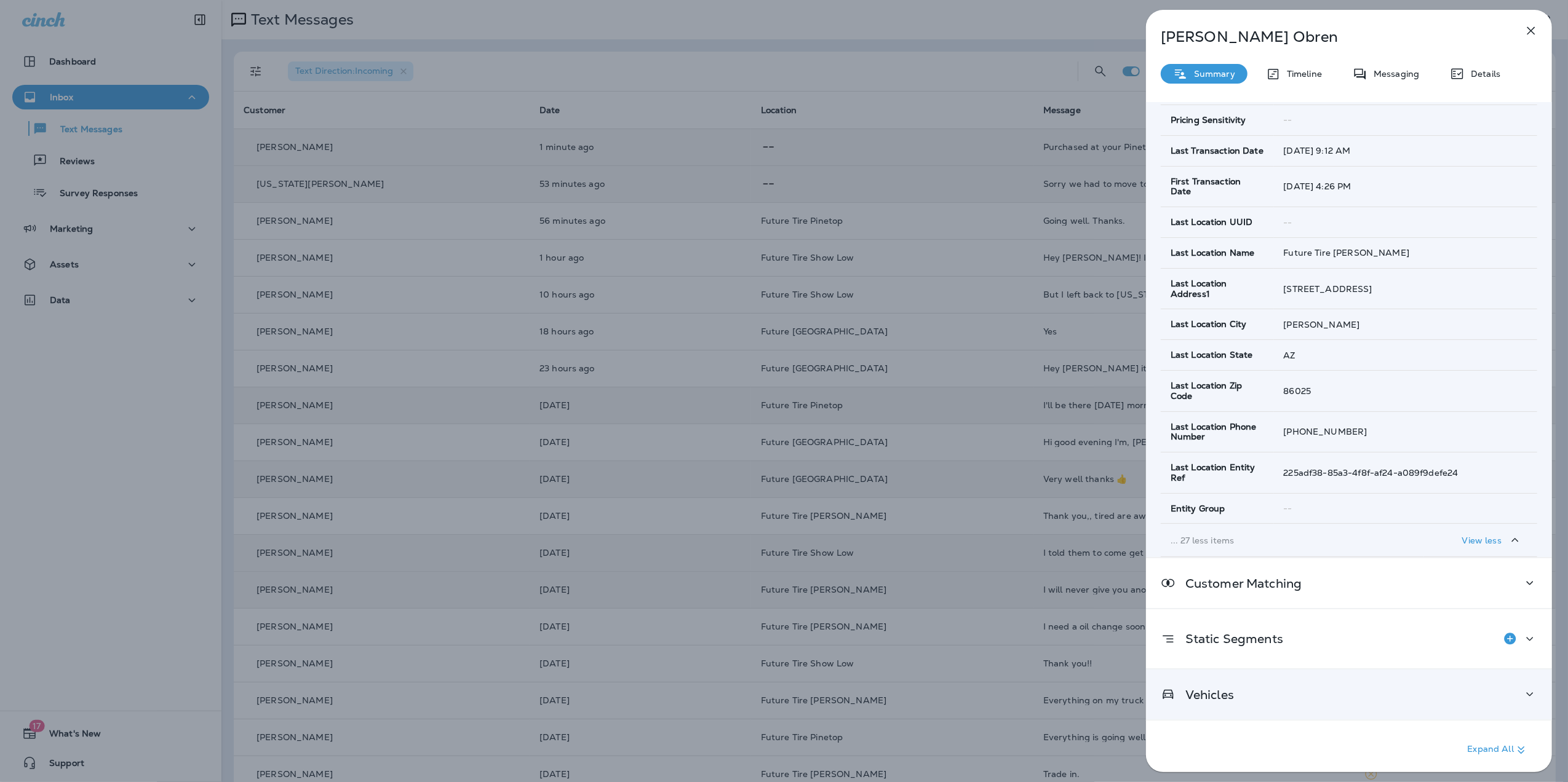
click at [1523, 692] on icon at bounding box center [1529, 694] width 15 height 15
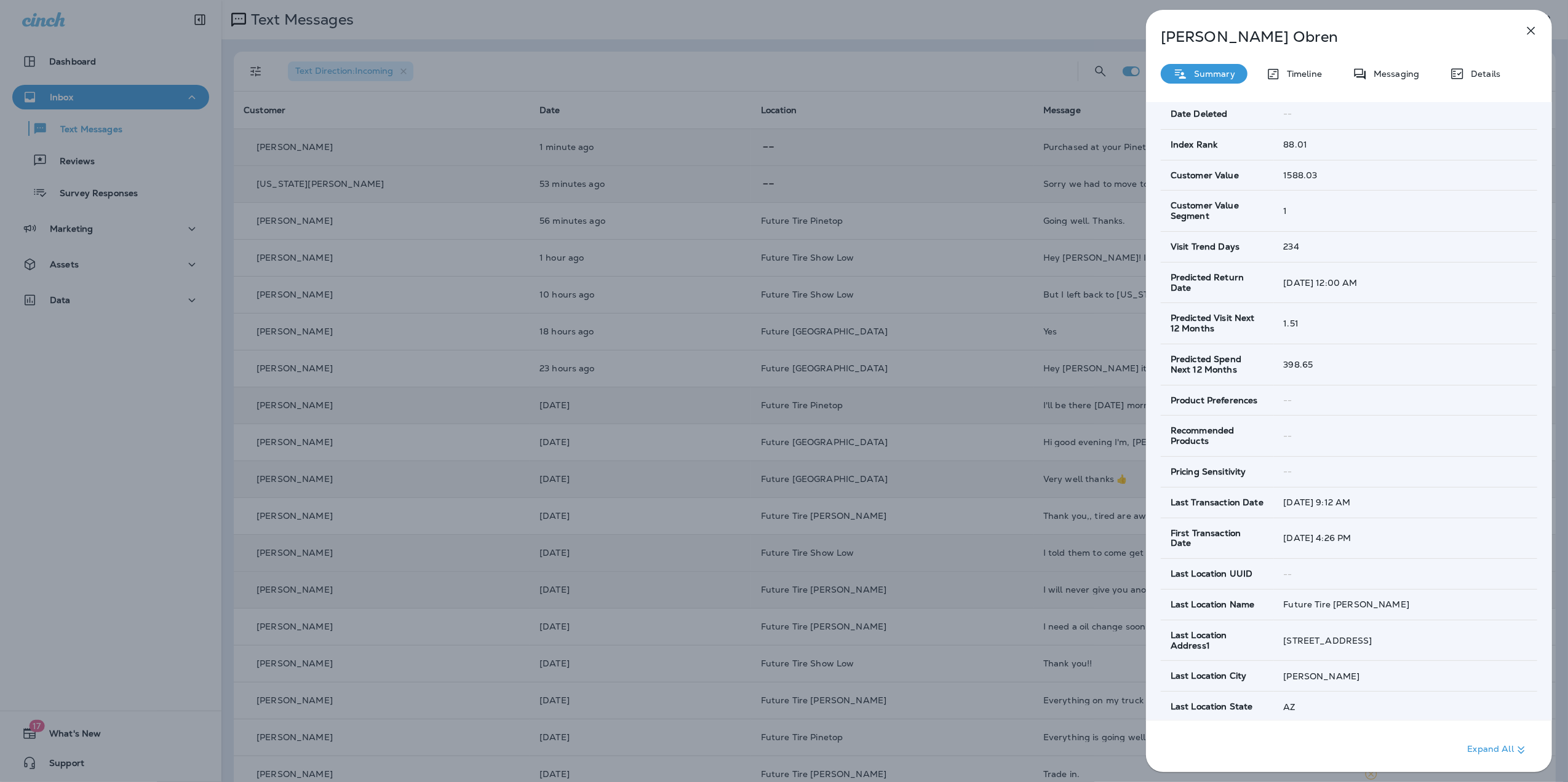
scroll to position [0, 0]
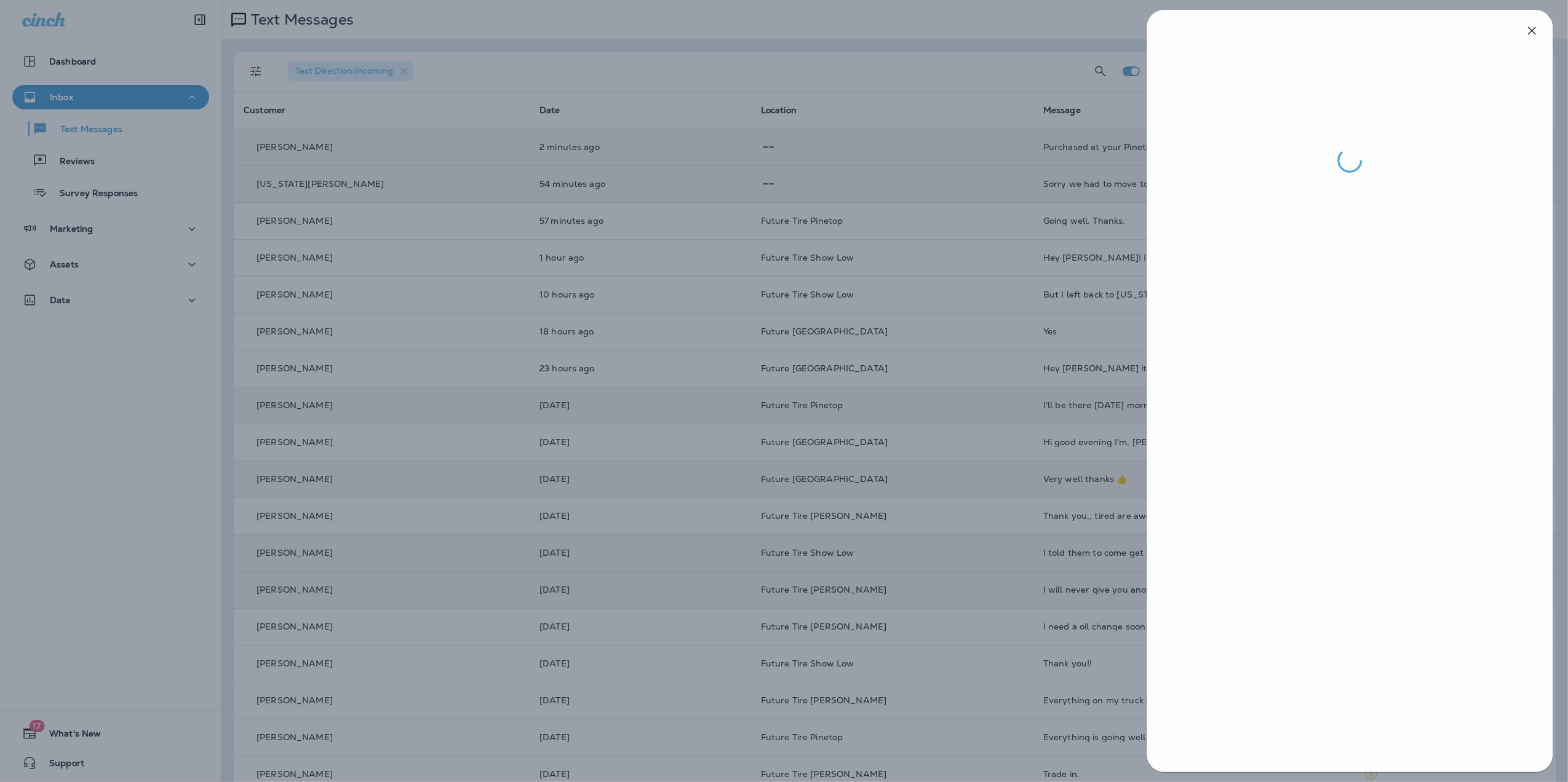
click at [1054, 25] on div at bounding box center [785, 391] width 1568 height 782
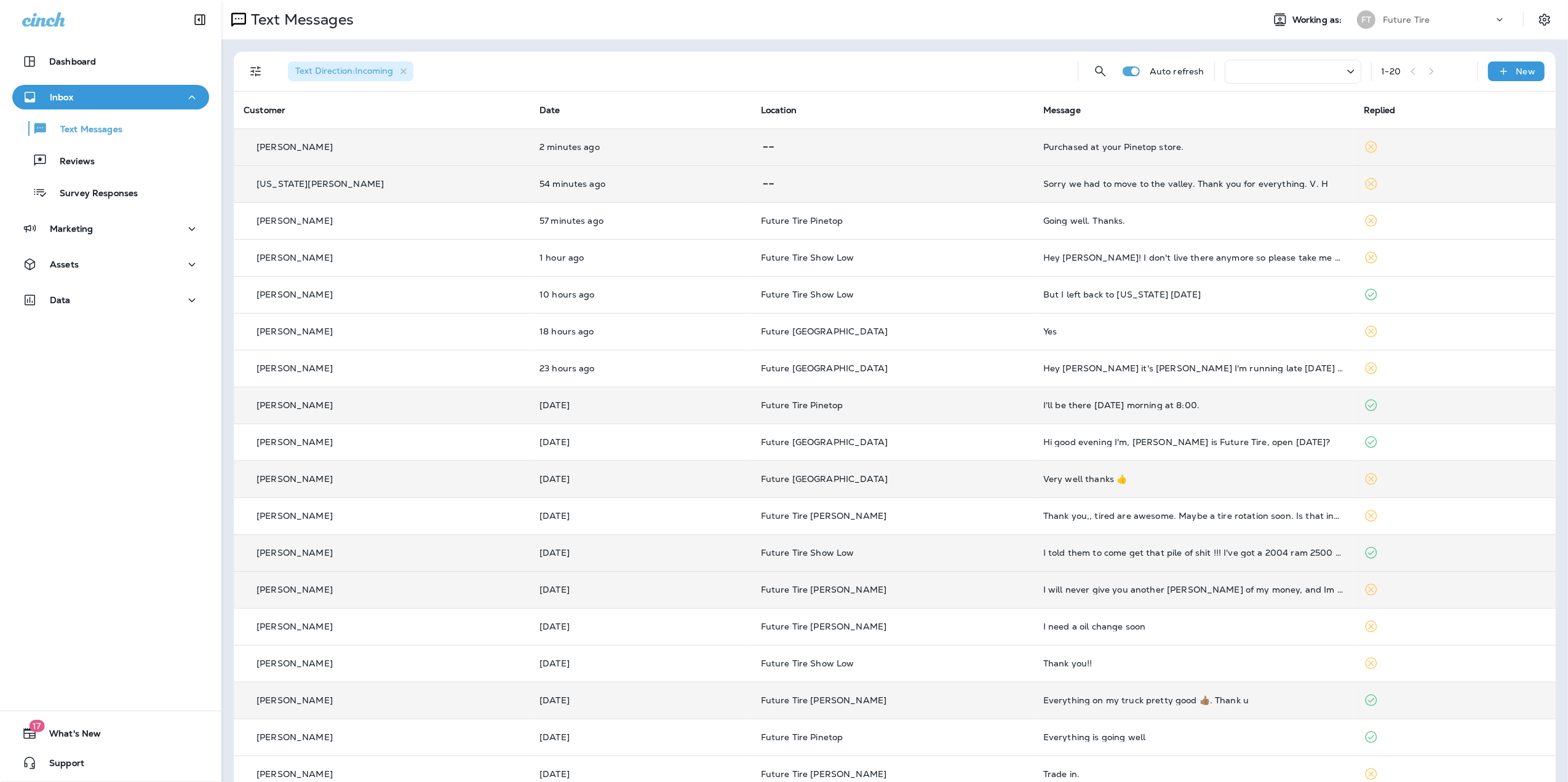
click at [1237, 699] on div "Everything on my truck pretty good 👍🏽. Thank u" at bounding box center [1194, 700] width 301 height 10
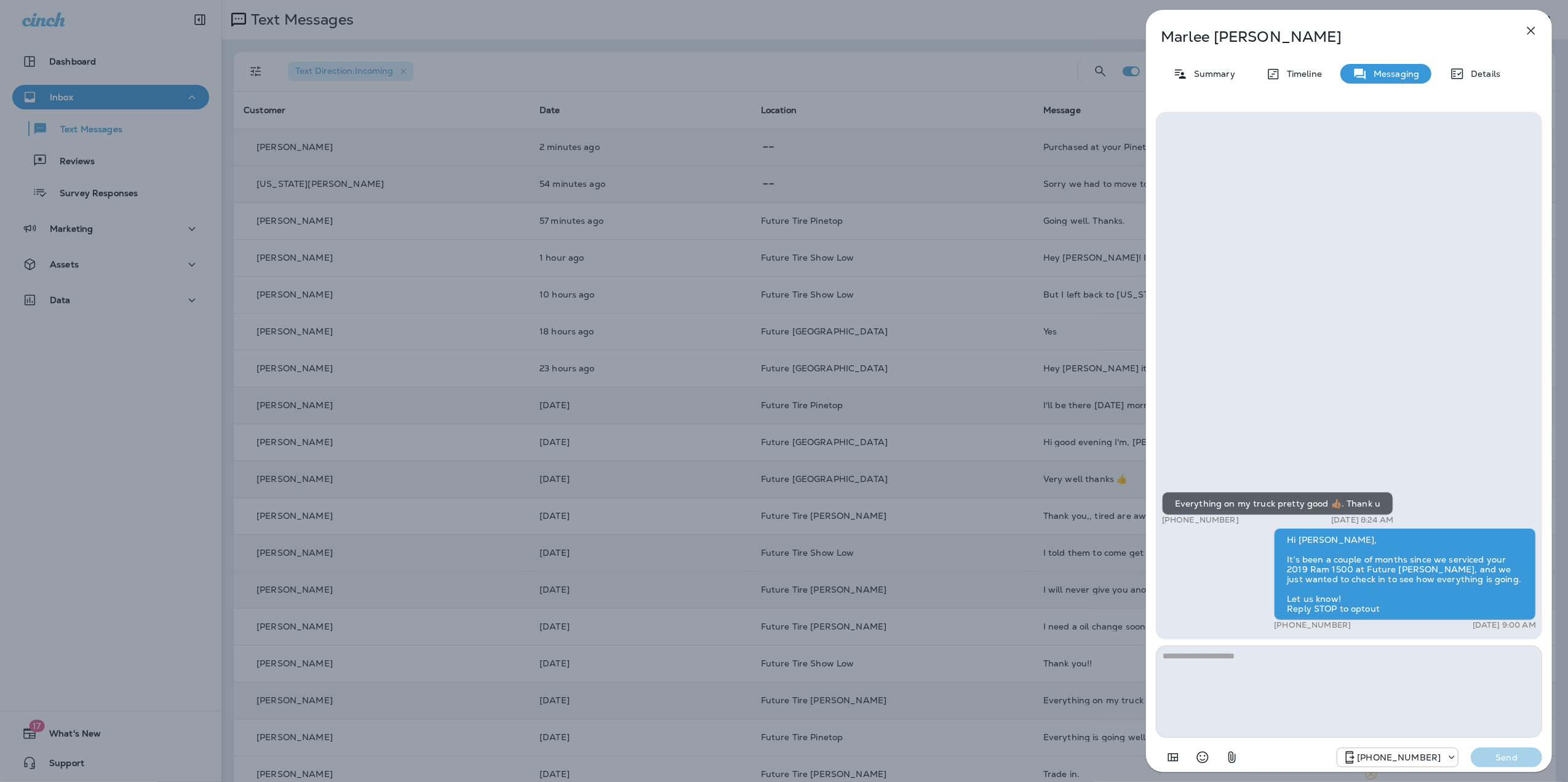
click at [939, 705] on div "[PERSON_NAME] Summary Timeline Messaging Details Everything on my truck pretty …" at bounding box center [784, 391] width 1568 height 782
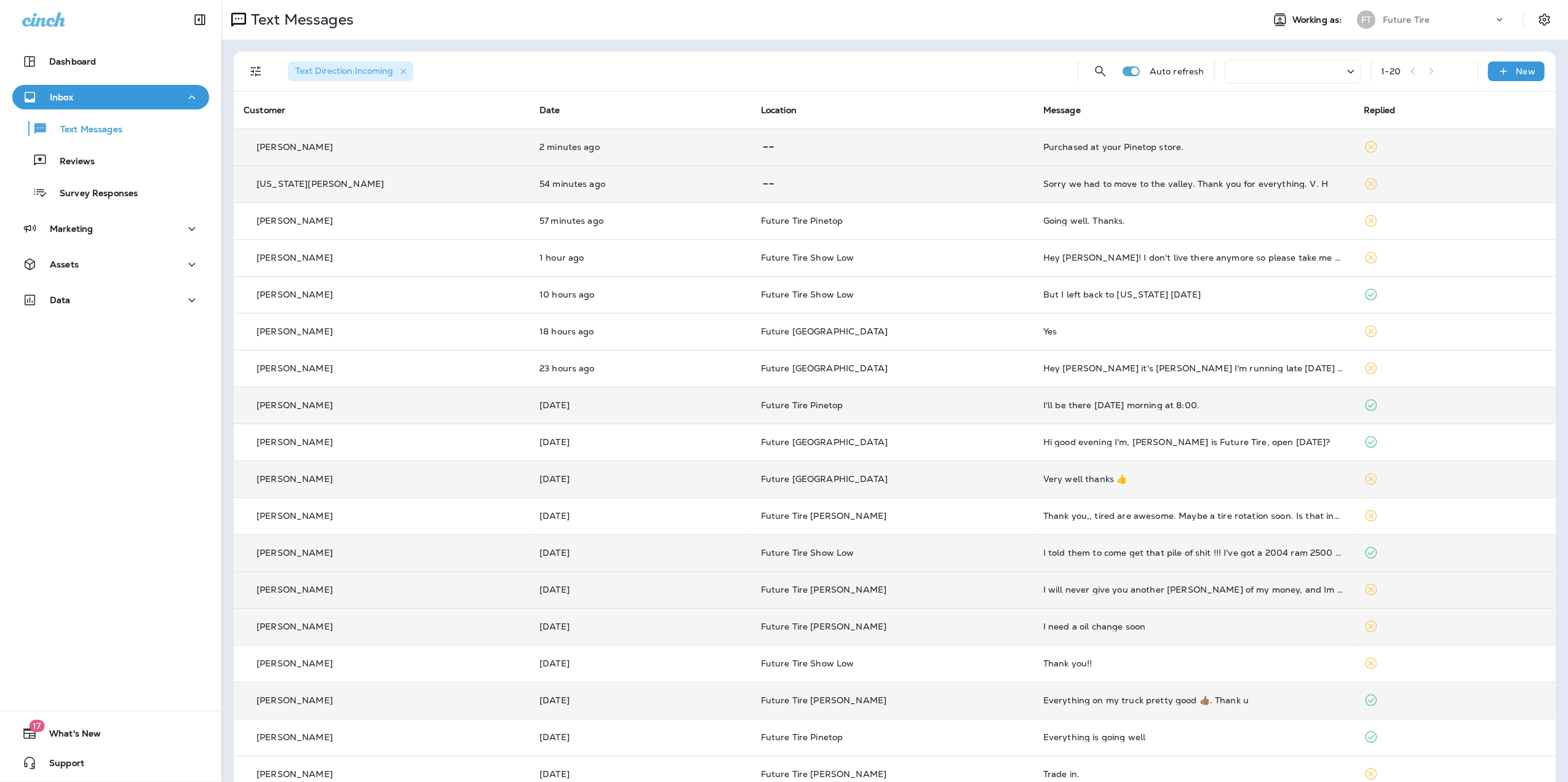
click at [1415, 633] on td at bounding box center [1455, 626] width 202 height 37
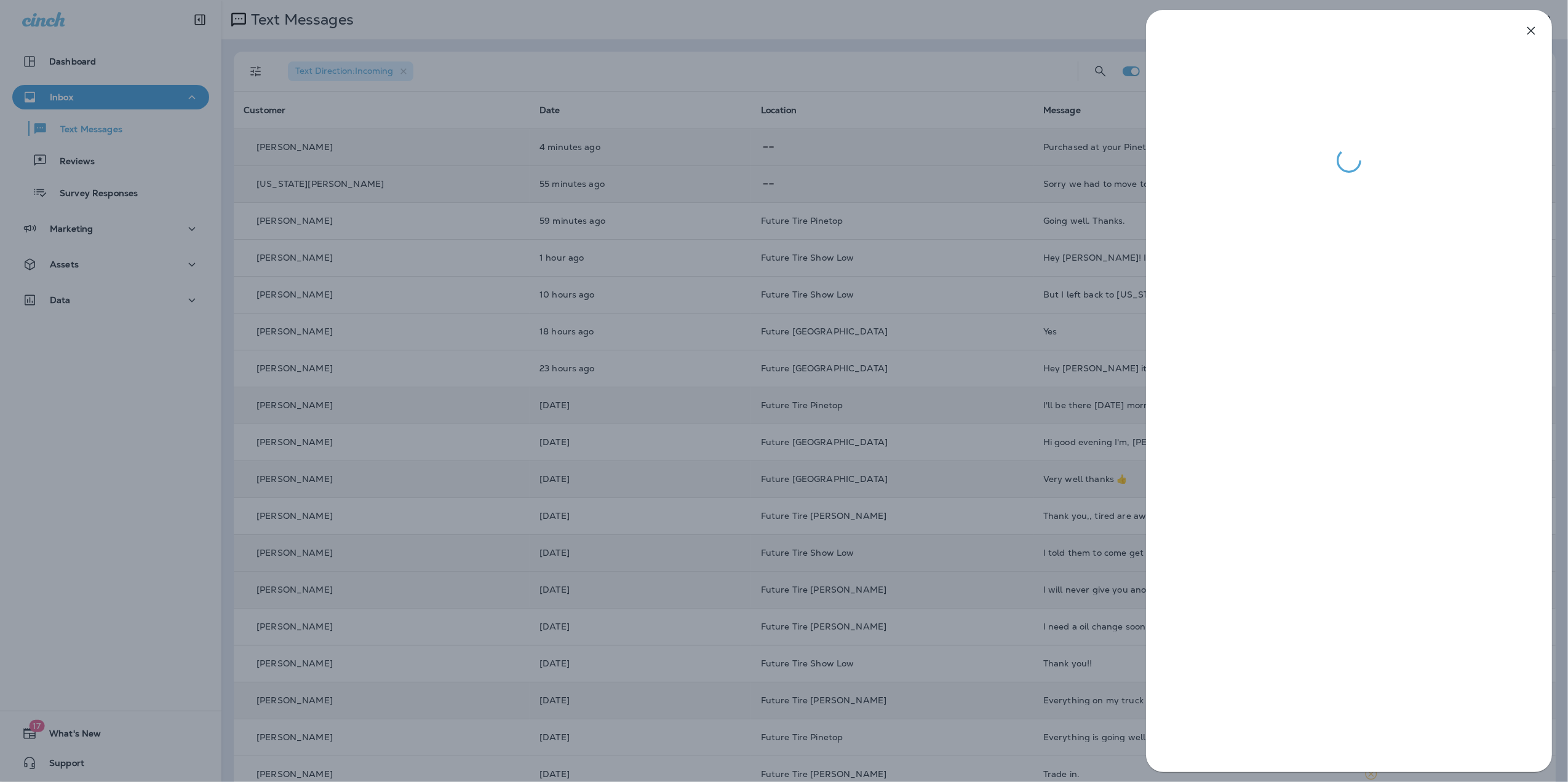
click at [1083, 586] on div at bounding box center [784, 391] width 1568 height 782
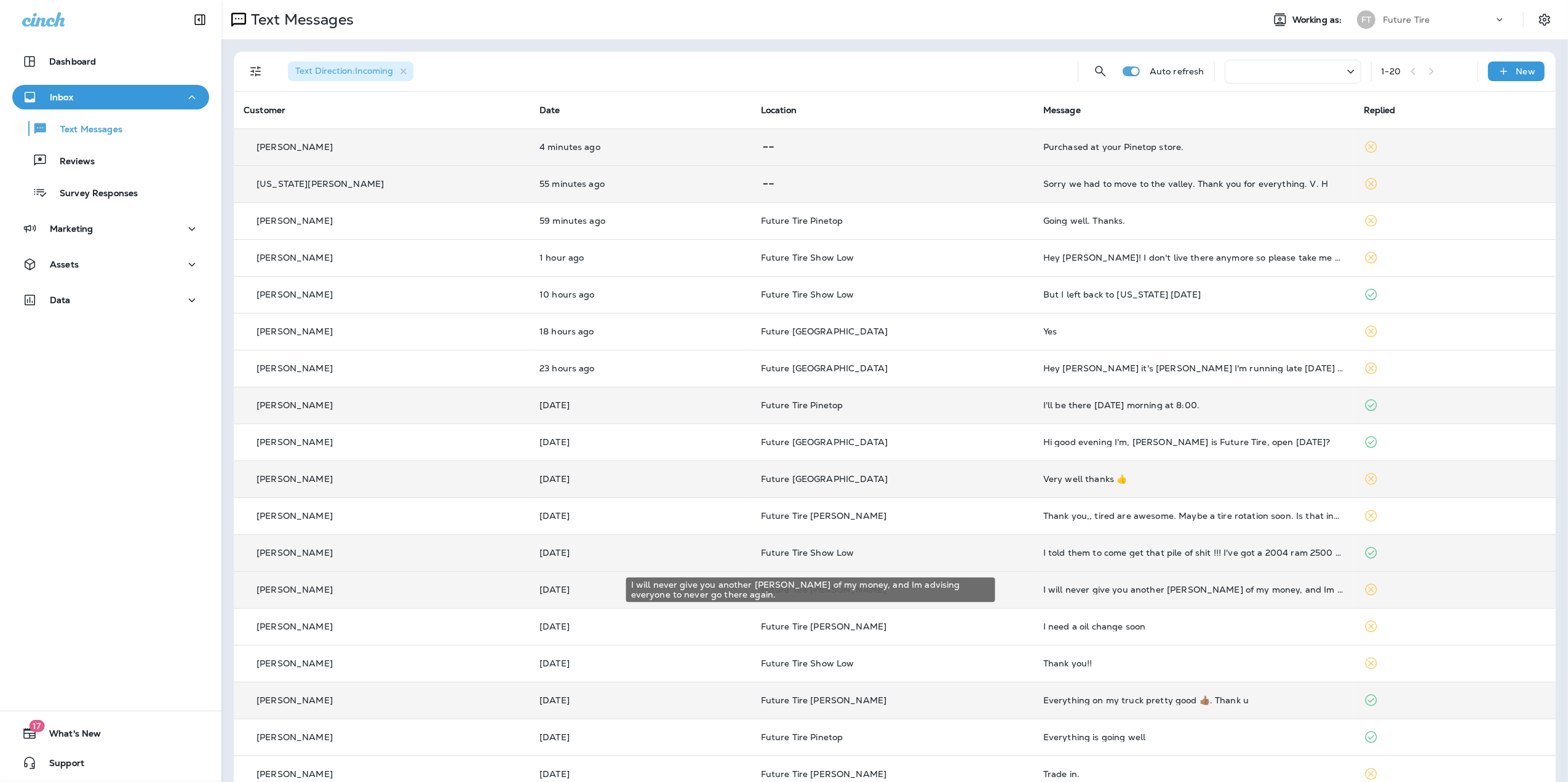
click at [1083, 586] on div "I will never give you another [PERSON_NAME] of my money, and Im advising everyo…" at bounding box center [1194, 589] width 301 height 10
